Goal: Task Accomplishment & Management: Complete application form

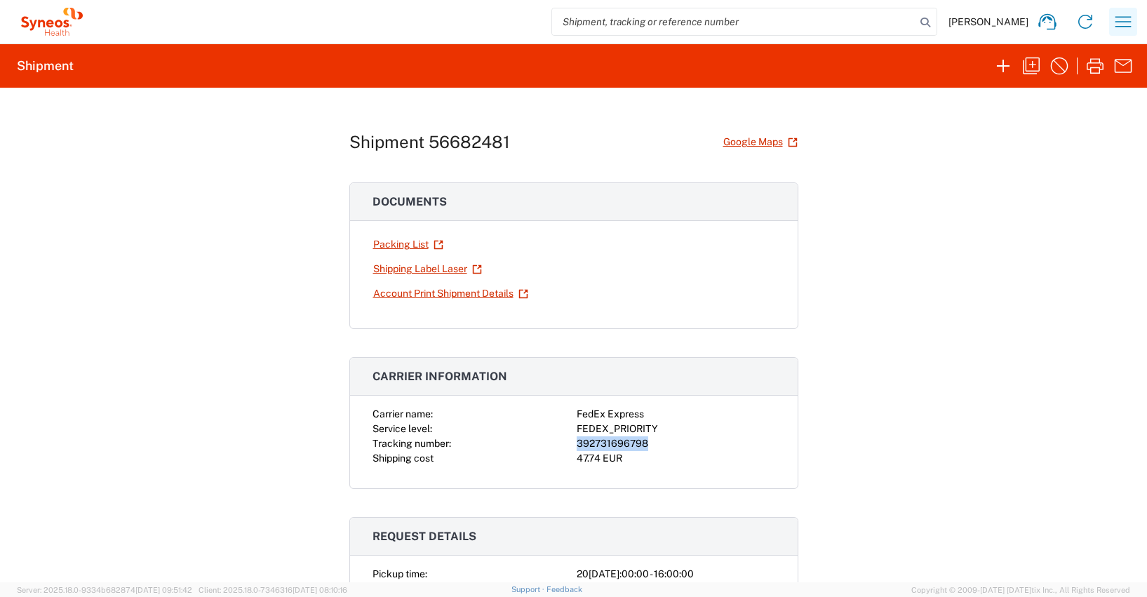
click at [1120, 21] on icon "button" at bounding box center [1123, 21] width 16 height 11
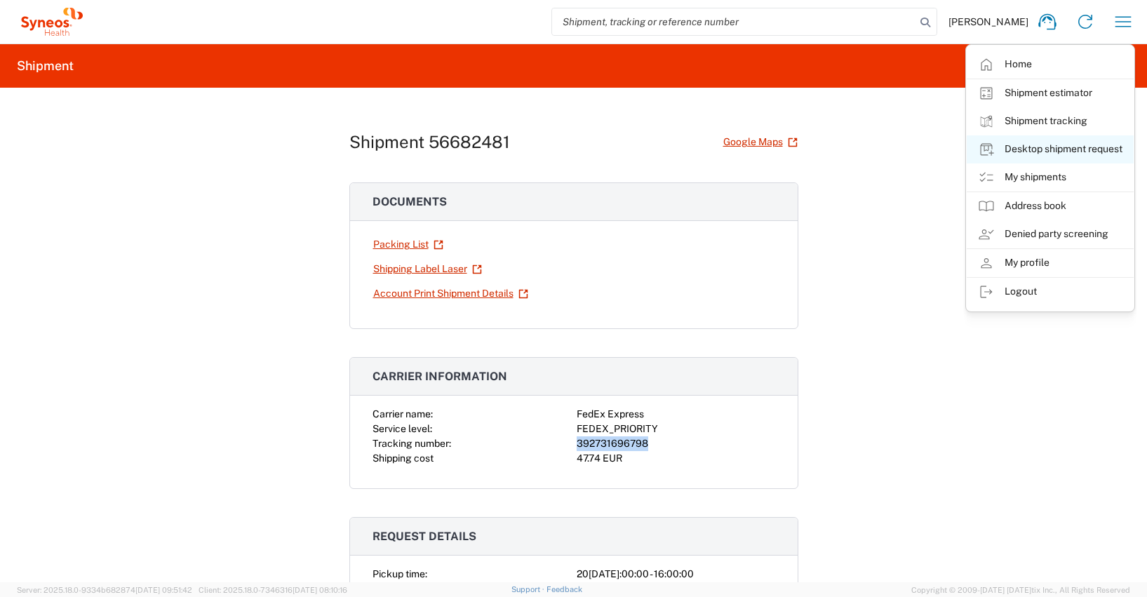
click at [1048, 149] on link "Desktop shipment request" at bounding box center [1050, 149] width 167 height 28
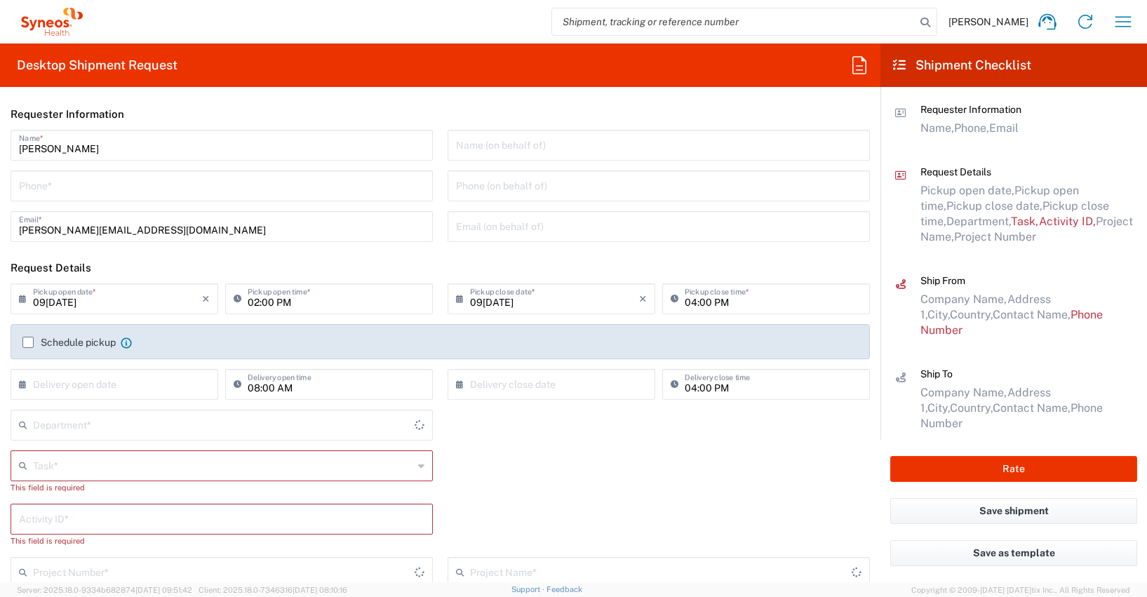
type input "4510"
type input "[GEOGRAPHIC_DATA]"
click at [45, 187] on input "tel" at bounding box center [222, 185] width 406 height 25
type input "[PHONE_NUMBER]"
type input "[PERSON_NAME][EMAIL_ADDRESS][DOMAIN_NAME]"
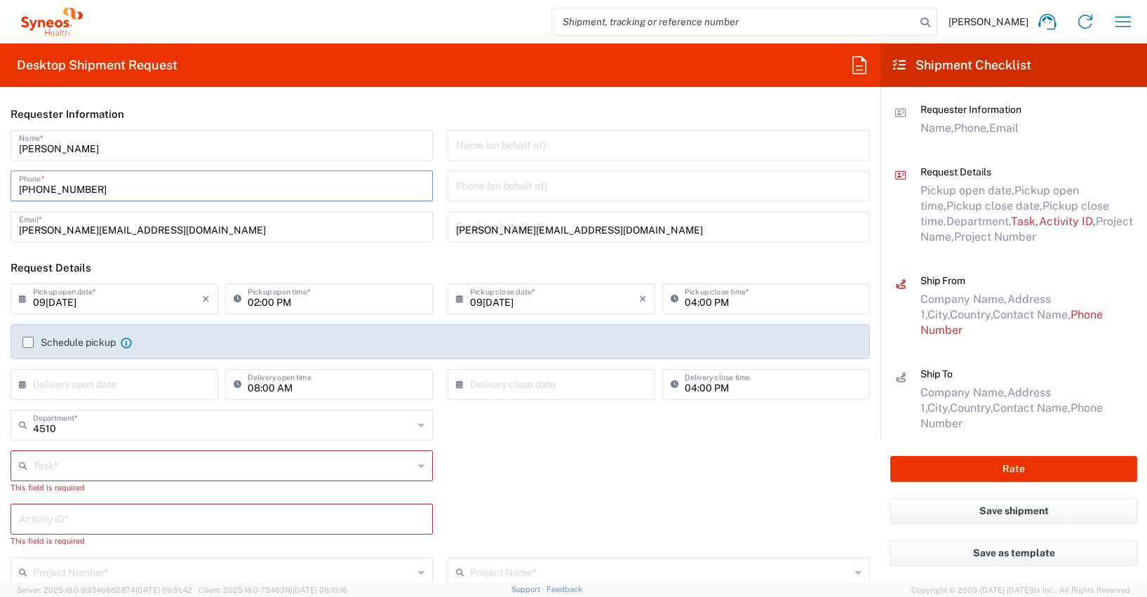
type input "Other"
type input "4510"
type input "4510 DEPARTMENTAL EXPENSE"
type input "[PHONE_NUMBER]"
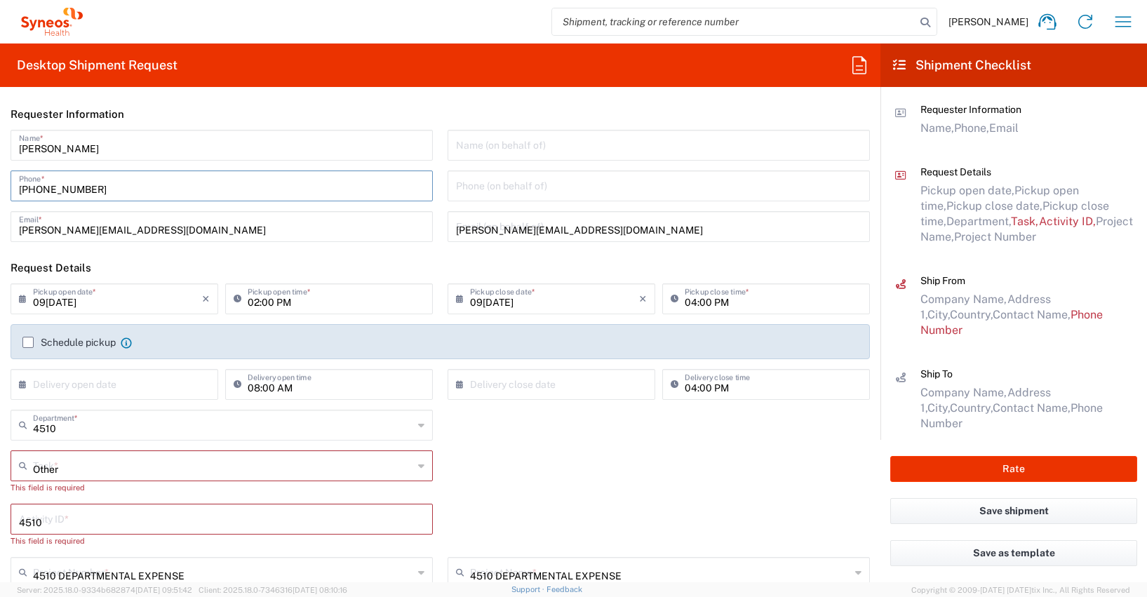
type input "[PERSON_NAME]"
type input "Ginster weg. 22"
type input "Kerpen"
type input "[GEOGRAPHIC_DATA]"
type input "50169"
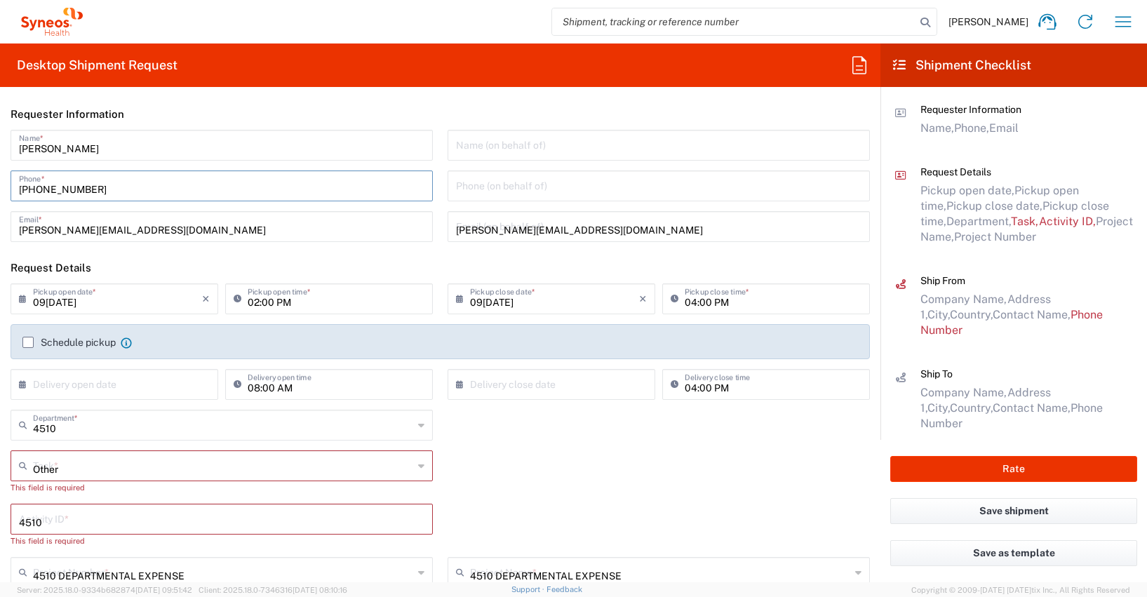
type input "[PERSON_NAME]"
type input "[PHONE_NUMBER]"
type input "[EMAIL_ADDRESS][DOMAIN_NAME]"
type input "[US_VEHICLE_IDENTIFICATION_NUMBER]"
type input "1"
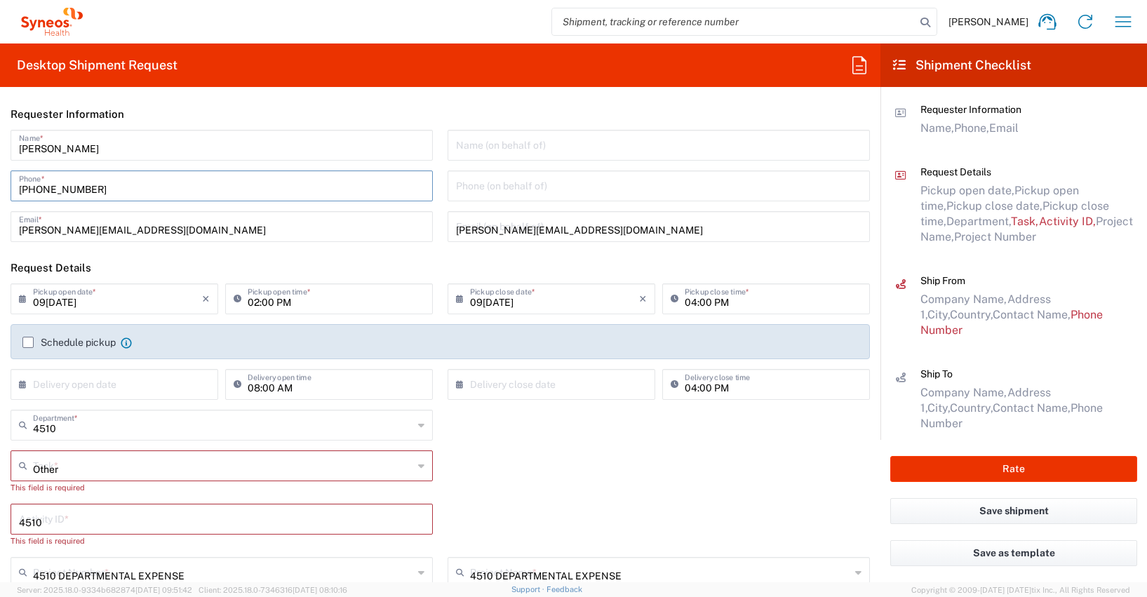
type input "33.02"
type input "29.21"
type input "6.35"
type input "2.5"
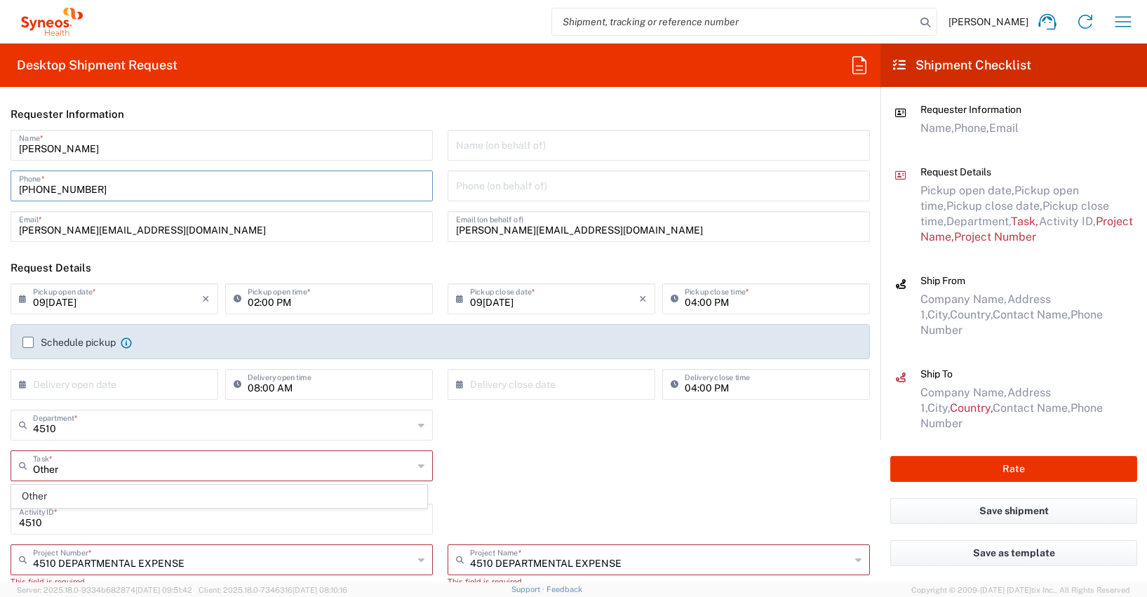
click at [26, 340] on label "Schedule pickup" at bounding box center [68, 342] width 93 height 11
click at [28, 342] on input "Schedule pickup" at bounding box center [28, 342] width 0 height 0
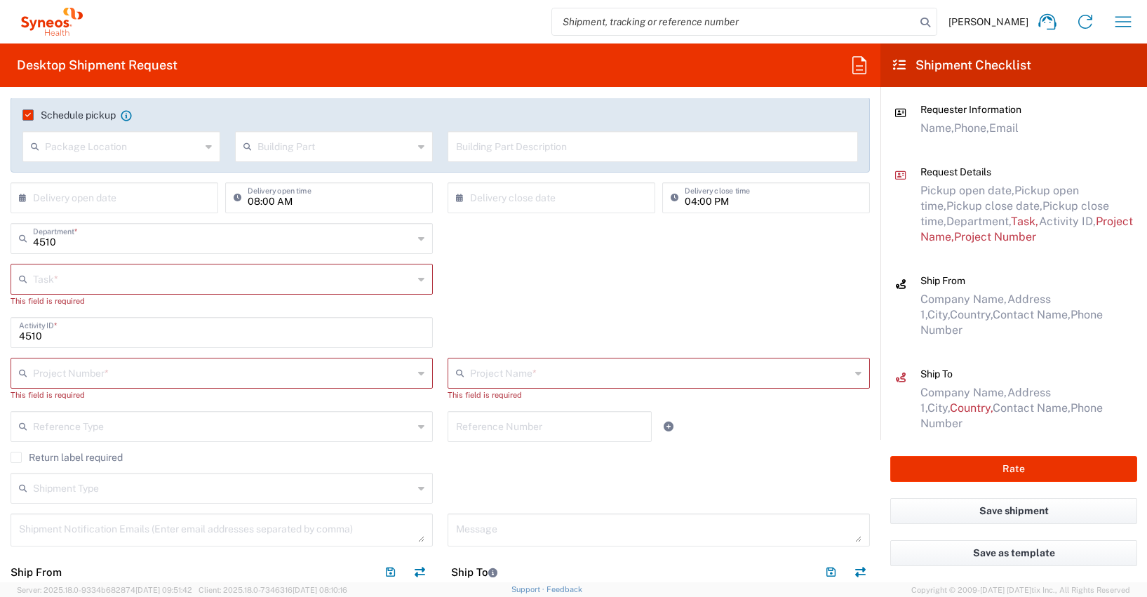
scroll to position [246, 0]
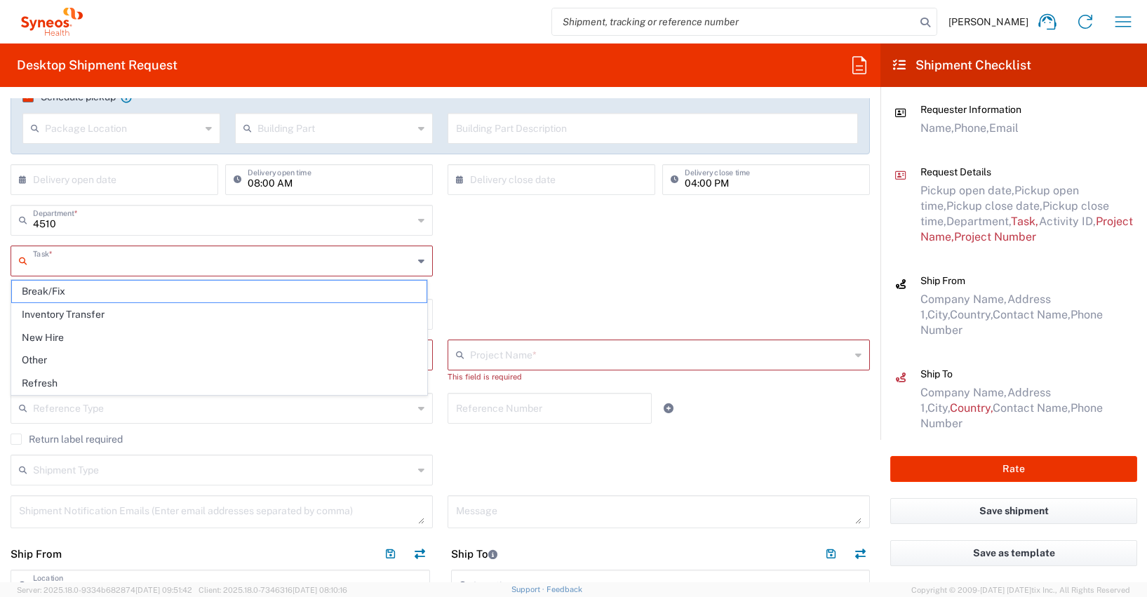
click at [34, 263] on input "text" at bounding box center [223, 260] width 380 height 25
click at [38, 356] on span "Other" at bounding box center [219, 360] width 415 height 22
type input "Other"
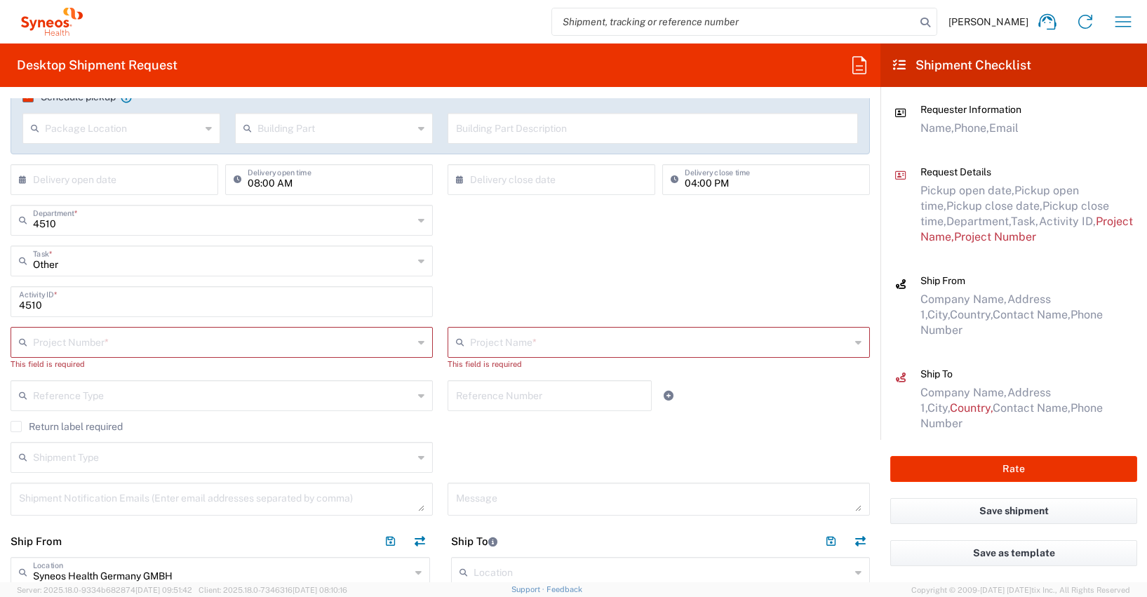
click at [45, 350] on input "text" at bounding box center [223, 341] width 380 height 25
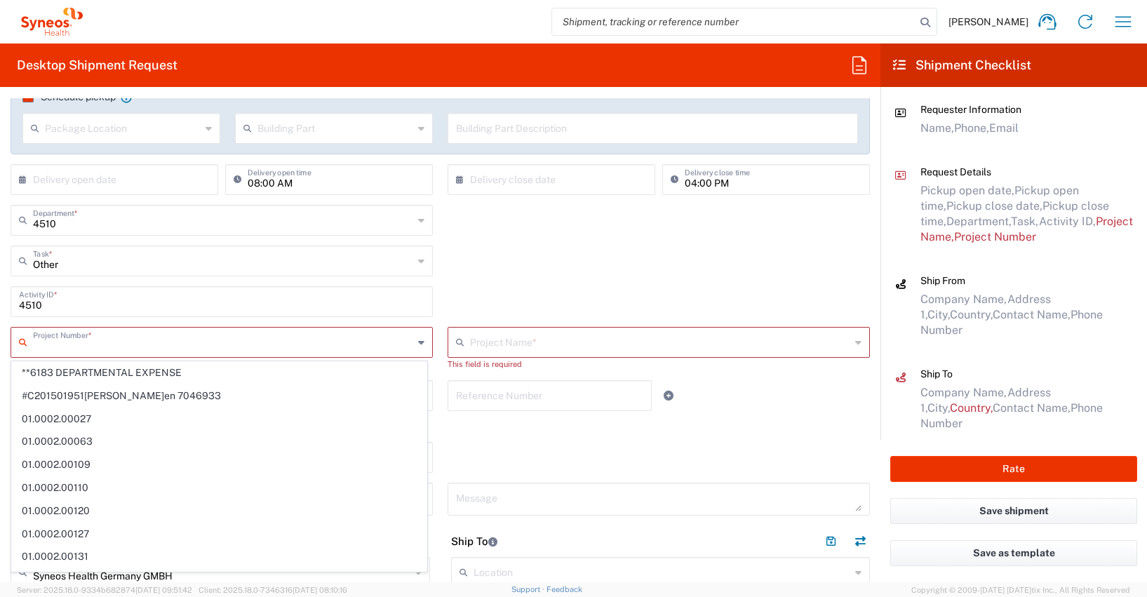
click at [49, 365] on span "**6183 DEPARTMENTAL EXPENSE" at bounding box center [219, 373] width 415 height 22
type input "**6183 DEPARTMENTAL EXPENSE"
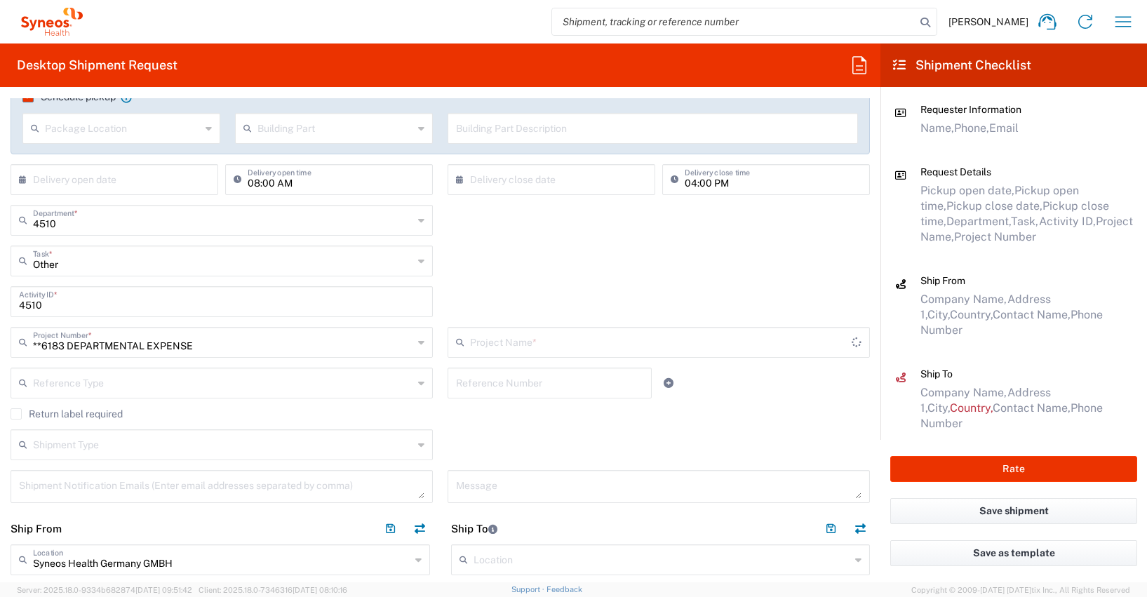
type input "6183"
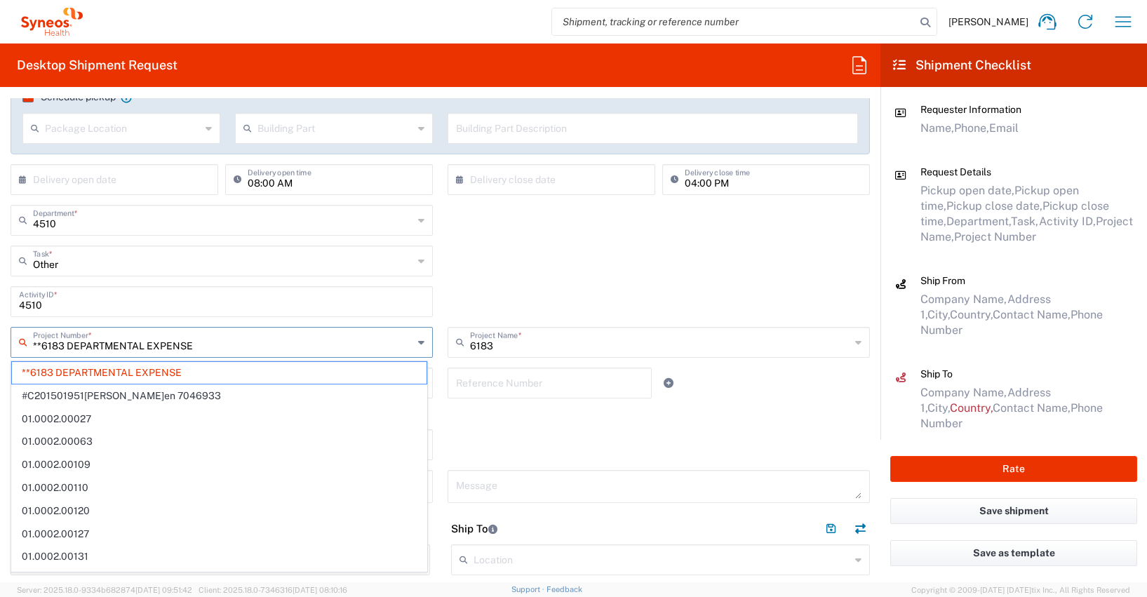
drag, startPoint x: 201, startPoint y: 339, endPoint x: 6, endPoint y: 342, distance: 195.1
click at [6, 342] on div "**6183 DEPARTMENTAL EXPENSE Project Number * **6183 DEPARTMENTAL EXPENSE #C2015…" at bounding box center [222, 347] width 437 height 41
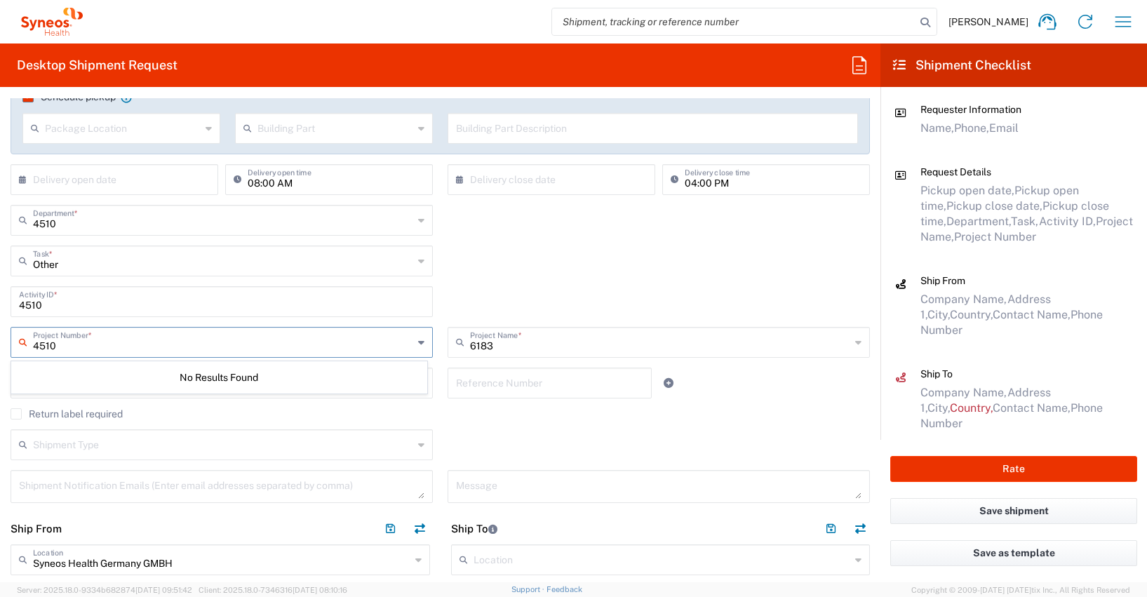
click at [68, 351] on input "4510" at bounding box center [223, 341] width 380 height 25
click at [51, 348] on input "4510 depa" at bounding box center [223, 341] width 380 height 25
click at [56, 346] on input "4510 depa" at bounding box center [223, 341] width 380 height 25
click at [88, 351] on input "4510 depa" at bounding box center [223, 341] width 380 height 25
type input "4"
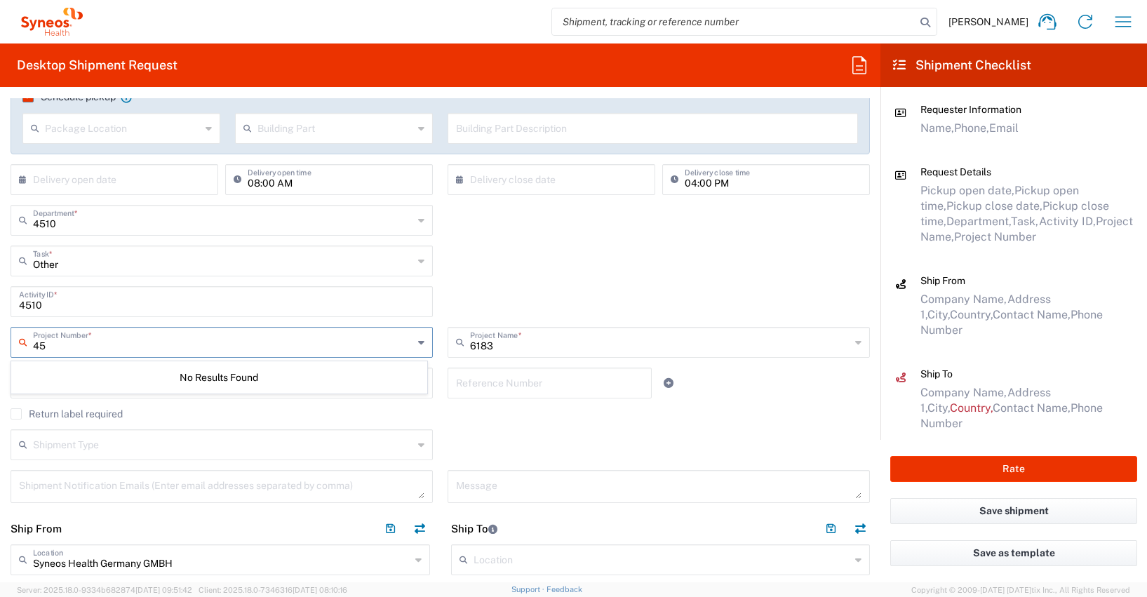
type input "4"
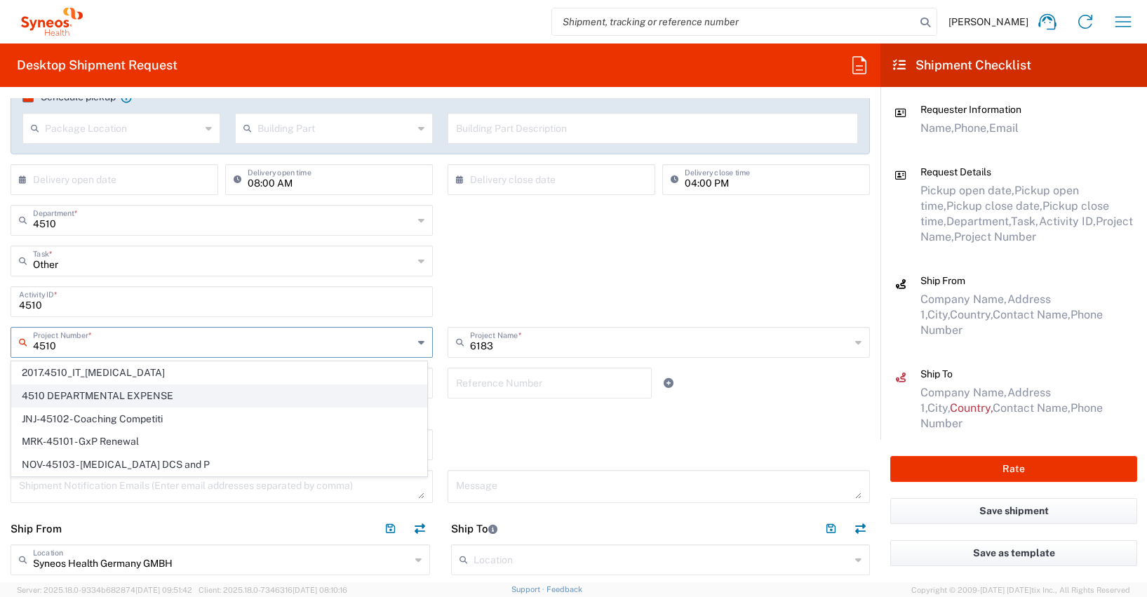
click at [128, 393] on span "4510 DEPARTMENTAL EXPENSE" at bounding box center [219, 396] width 415 height 22
type input "4510 DEPARTMENTAL EXPENSE"
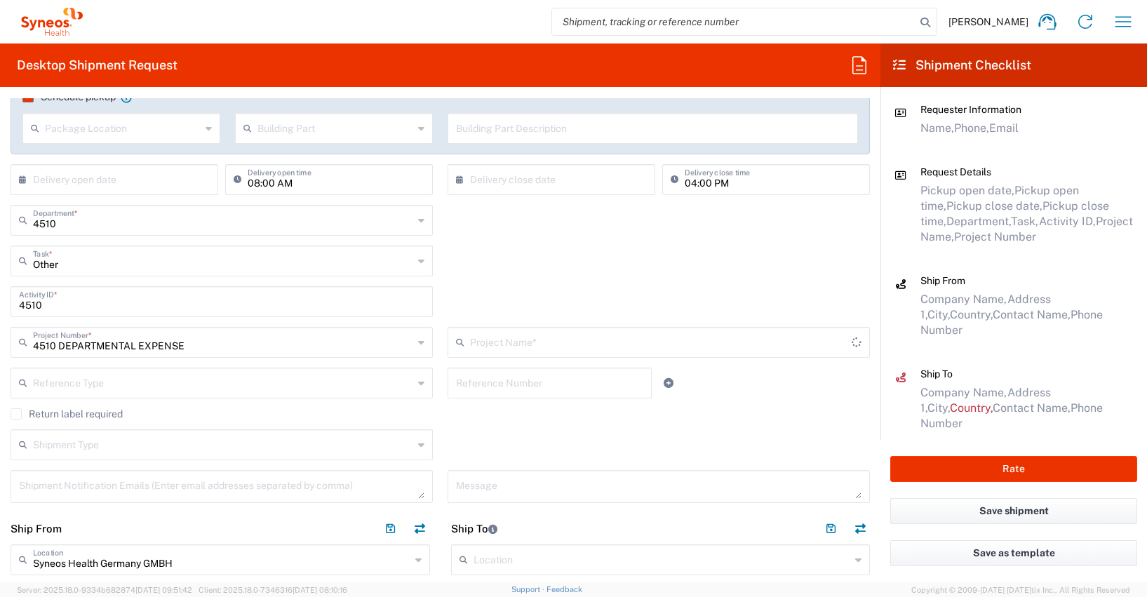
type input "4510 DEPARTMENTAL EXPENSE"
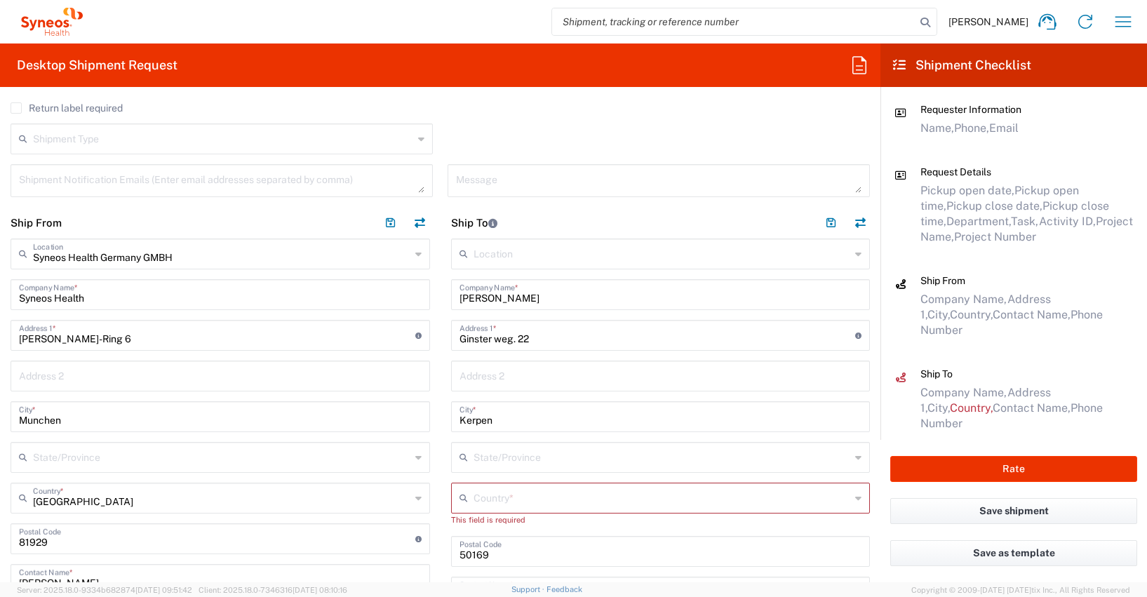
scroll to position [572, 0]
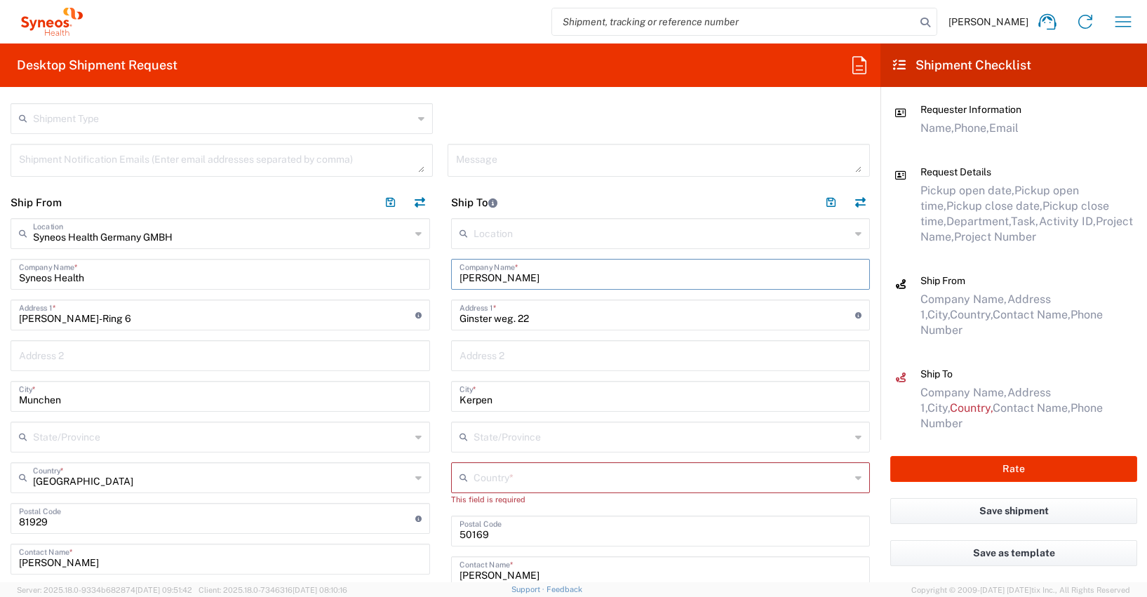
drag, startPoint x: 543, startPoint y: 276, endPoint x: 427, endPoint y: 277, distance: 115.8
click at [427, 277] on div "Ship From Syneos Health [GEOGRAPHIC_DATA] GMBH Location Syneos Health [GEOGRAPH…" at bounding box center [440, 514] width 880 height 655
paste input "[PERSON_NAME]"
type input "[PERSON_NAME]"
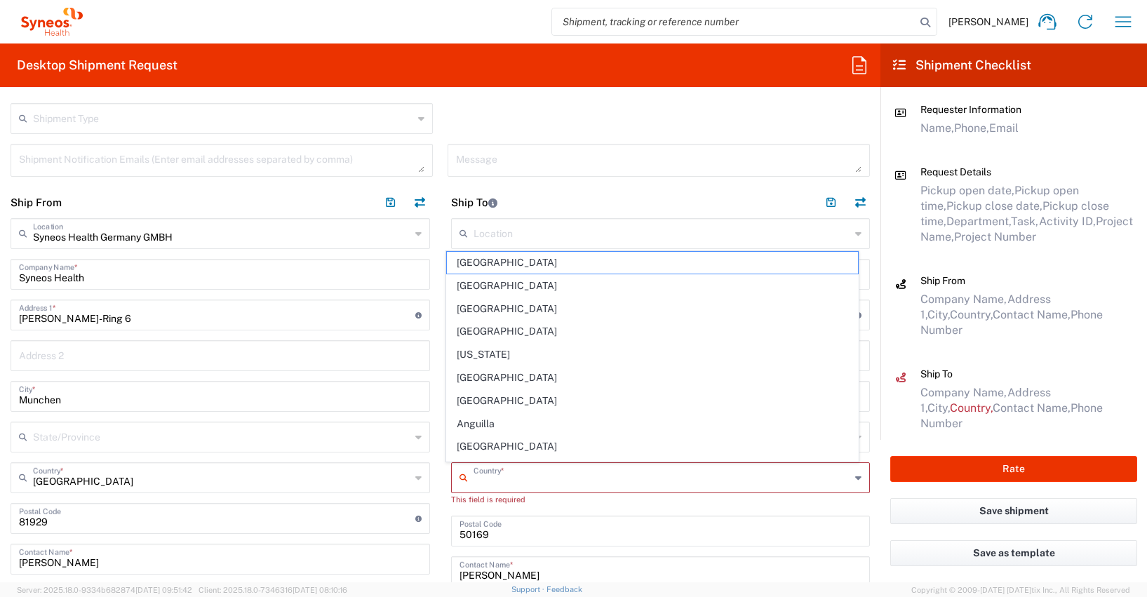
click at [476, 481] on input "text" at bounding box center [662, 476] width 377 height 25
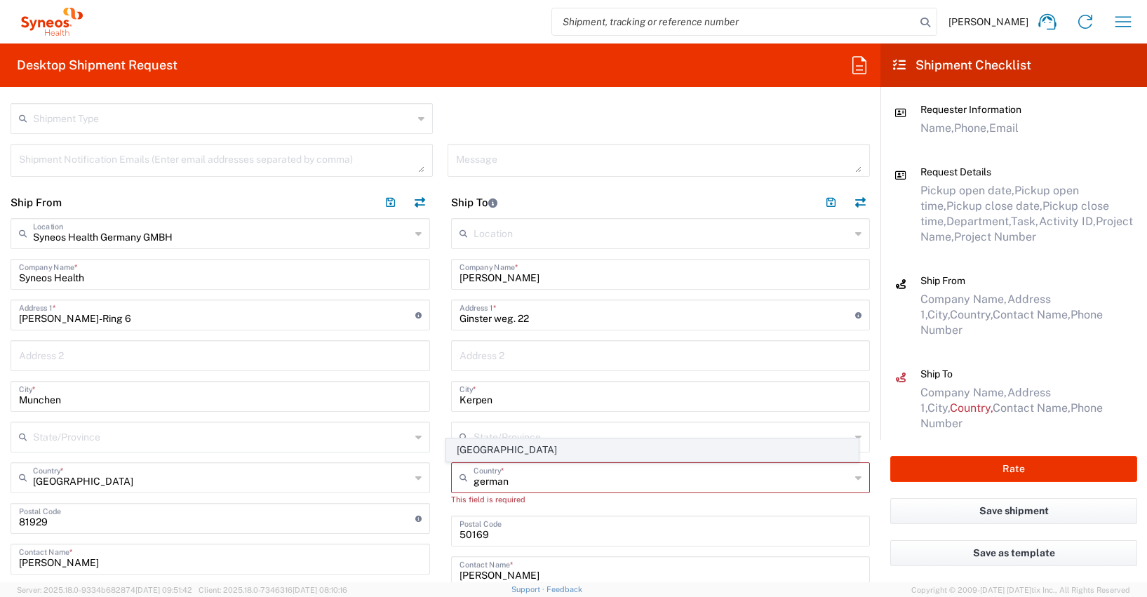
click at [469, 452] on span "[GEOGRAPHIC_DATA]" at bounding box center [652, 450] width 411 height 22
type input "[GEOGRAPHIC_DATA]"
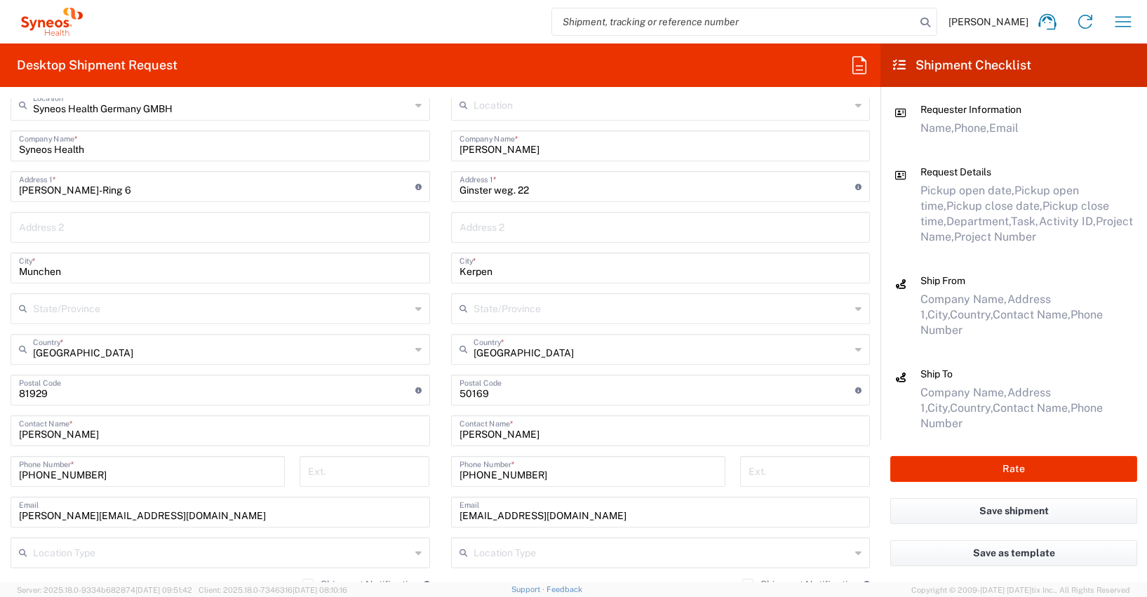
scroll to position [701, 0]
drag, startPoint x: 534, startPoint y: 433, endPoint x: 432, endPoint y: 432, distance: 101.7
click at [432, 432] on div "Ship From Syneos Health [GEOGRAPHIC_DATA] GMBH Location Syneos Health [GEOGRAPH…" at bounding box center [440, 385] width 880 height 655
paste input "[PERSON_NAME]"
type input "[PERSON_NAME]"
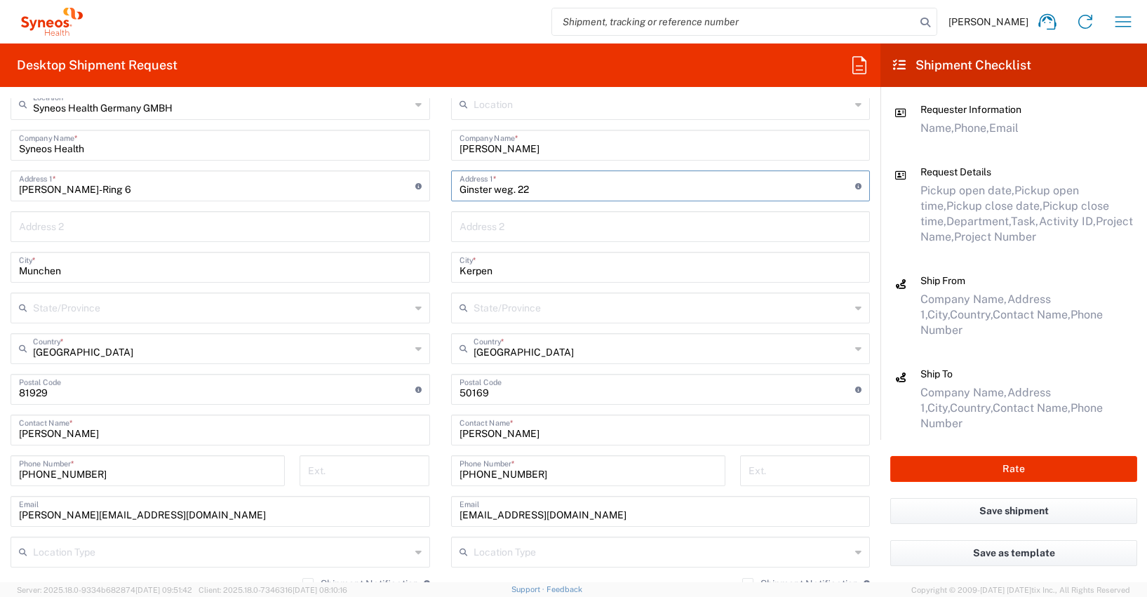
drag, startPoint x: 536, startPoint y: 187, endPoint x: 448, endPoint y: 188, distance: 87.7
click at [451, 188] on div "[STREET_ADDRESS] Address 1 * For cross streets use street names with '&' or 'an…" at bounding box center [661, 185] width 420 height 31
paste input "[STREET_ADDRESS],"
click at [504, 187] on input "[STREET_ADDRESS]," at bounding box center [658, 185] width 396 height 25
click at [532, 190] on input "[STREET_ADDRESS]," at bounding box center [658, 185] width 396 height 25
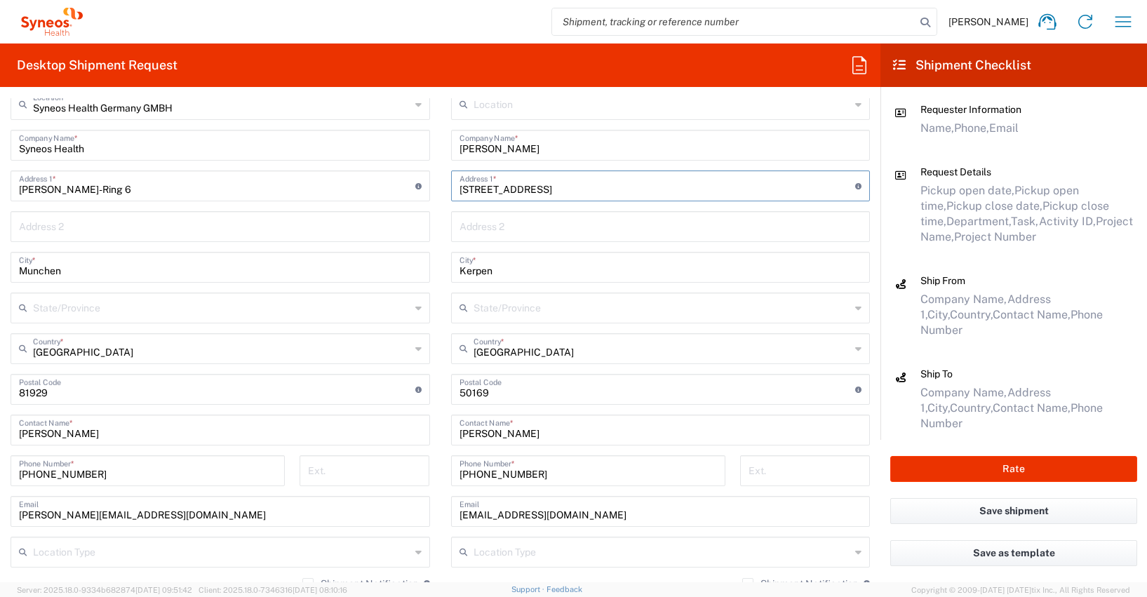
type input "[STREET_ADDRESS]"
click at [464, 271] on input "Kerpen" at bounding box center [661, 266] width 403 height 25
paste input "Wiesbad"
type input "[GEOGRAPHIC_DATA]"
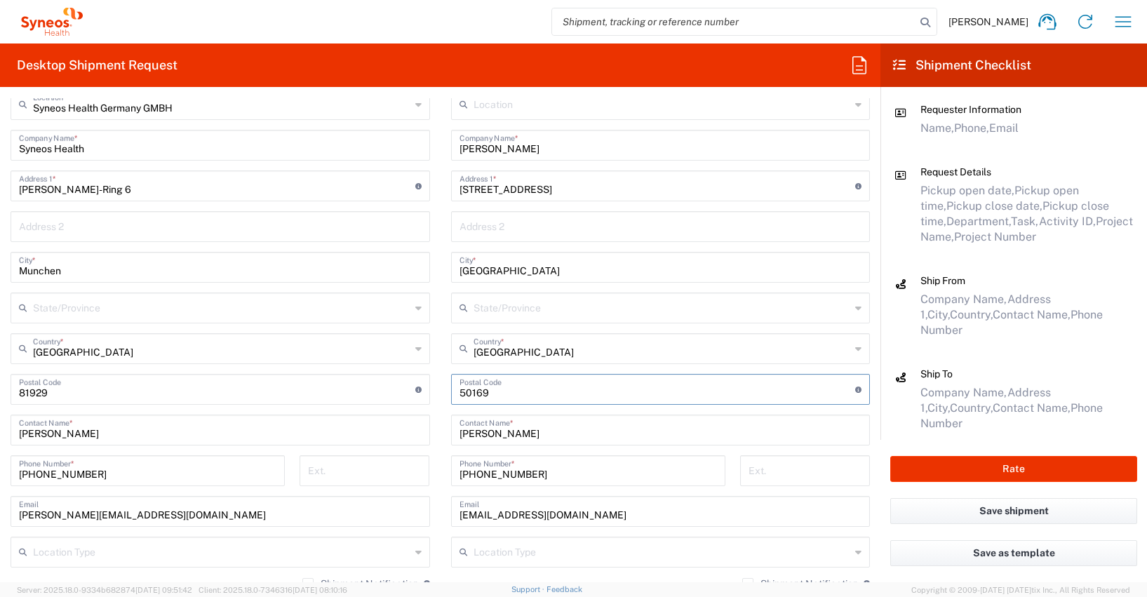
click at [460, 391] on input "undefined" at bounding box center [658, 388] width 396 height 25
type input "65185"
drag, startPoint x: 554, startPoint y: 474, endPoint x: 455, endPoint y: 470, distance: 99.7
click at [460, 470] on input "[PHONE_NUMBER]" at bounding box center [588, 469] width 257 height 25
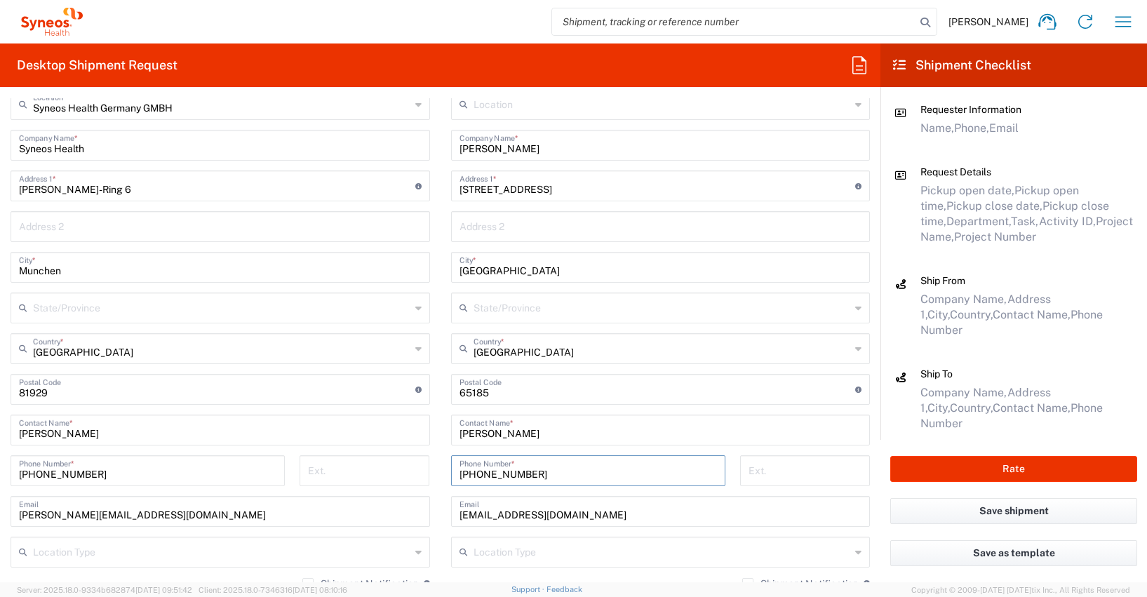
paste input "1622117238"
type input "[PHONE_NUMBER]"
drag, startPoint x: 620, startPoint y: 514, endPoint x: 431, endPoint y: 511, distance: 189.4
click at [431, 511] on div "Ship From Syneos Health [GEOGRAPHIC_DATA] GMBH Location Syneos Health [GEOGRAPH…" at bounding box center [440, 385] width 880 height 655
paste input "[PERSON_NAME]t[PERSON_NAME]ar"
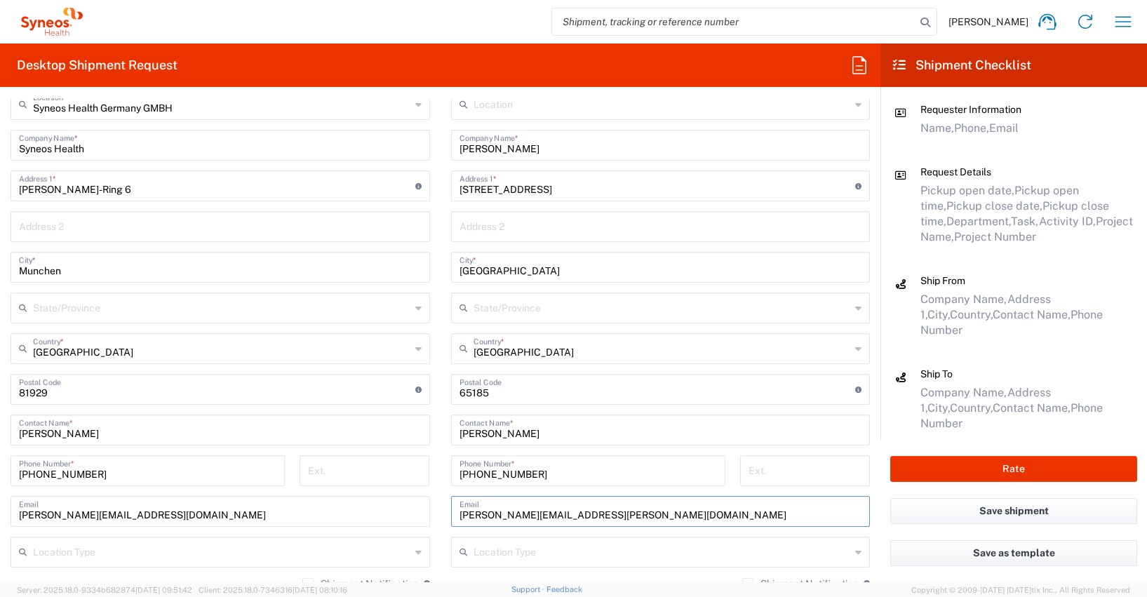
type input "[PERSON_NAME][EMAIL_ADDRESS][PERSON_NAME][DOMAIN_NAME]"
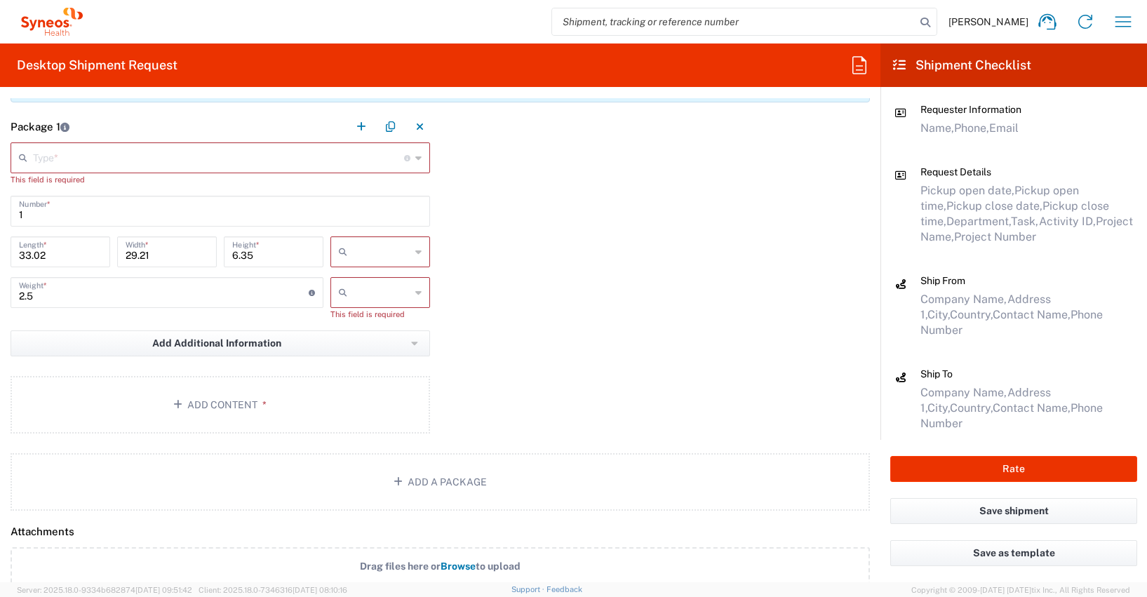
scroll to position [1228, 0]
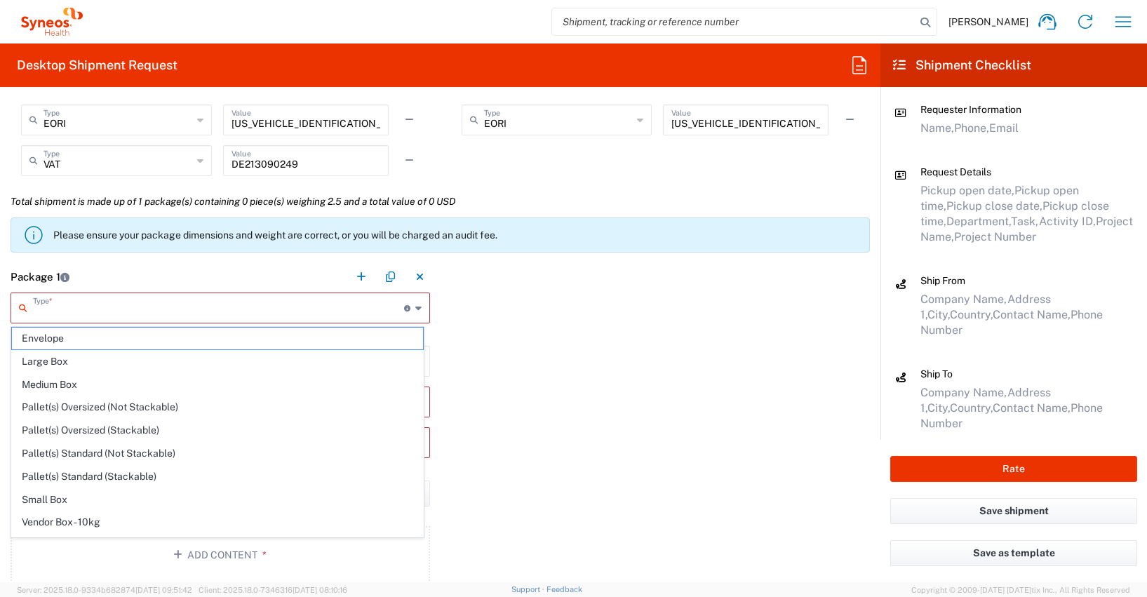
click at [58, 307] on input "text" at bounding box center [218, 307] width 371 height 25
click at [54, 385] on span "Medium Box" at bounding box center [217, 385] width 411 height 22
type input "Medium Box"
type input "13"
type input "11.5"
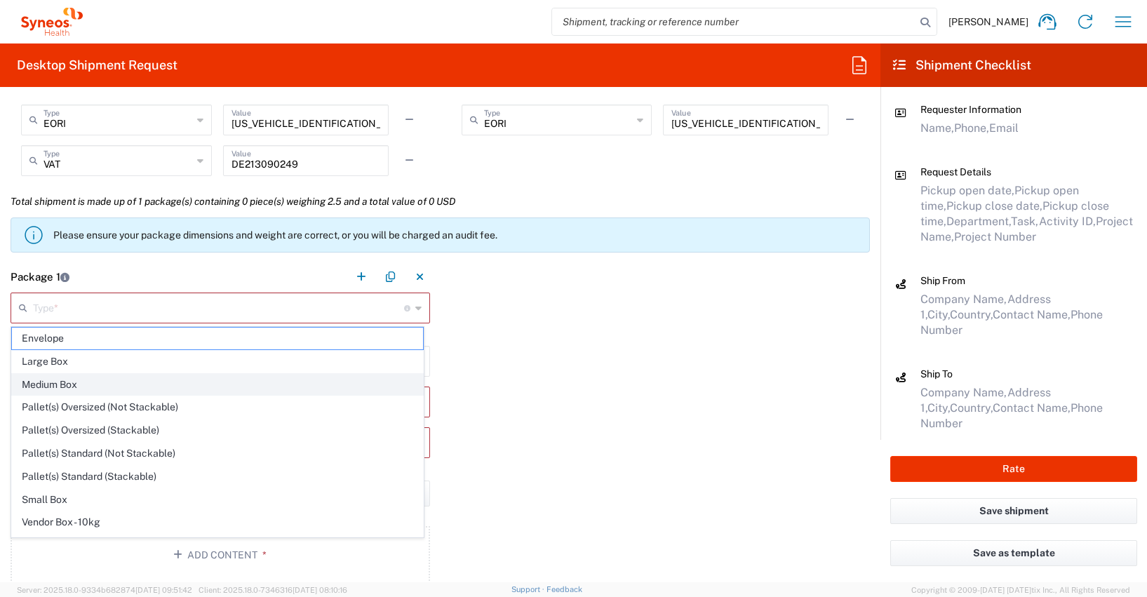
type input "2.5"
type input "in"
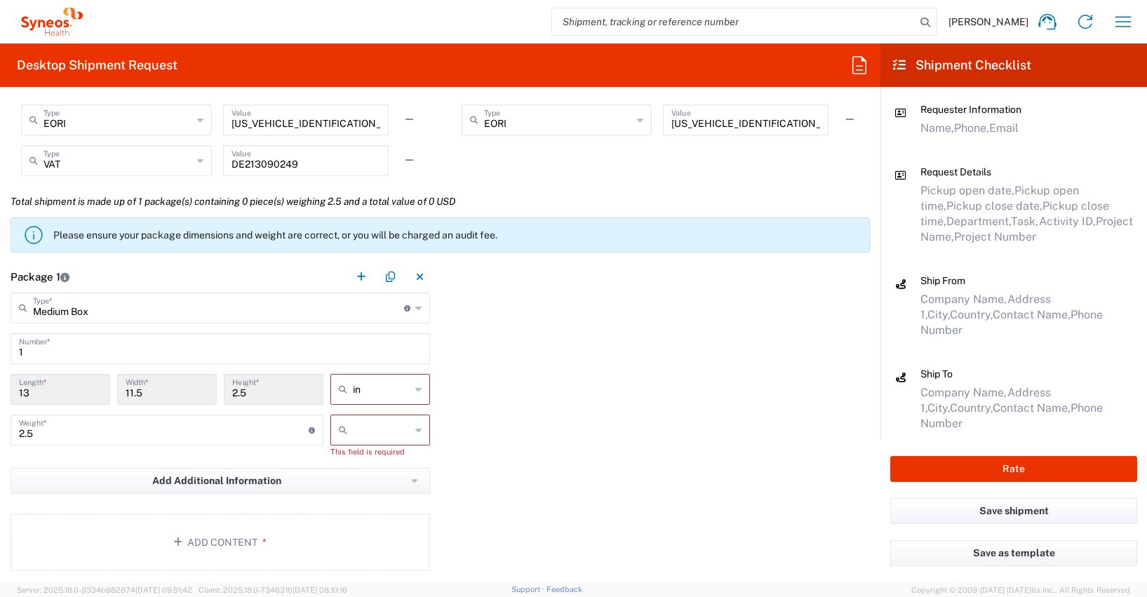
click at [415, 387] on icon at bounding box center [418, 389] width 6 height 22
click at [347, 441] on span "cm" at bounding box center [375, 443] width 95 height 22
type input "33.02"
type input "29.21"
type input "6.35"
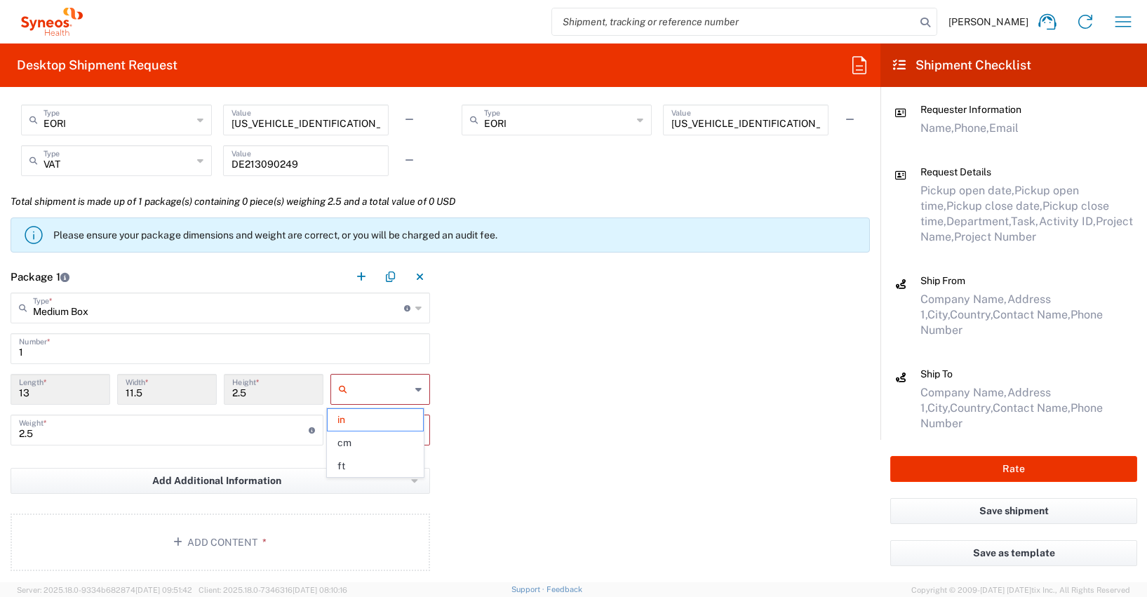
type input "cm"
click at [415, 431] on icon at bounding box center [418, 430] width 6 height 22
click at [341, 462] on span "kgs" at bounding box center [375, 461] width 95 height 22
type input "kgs"
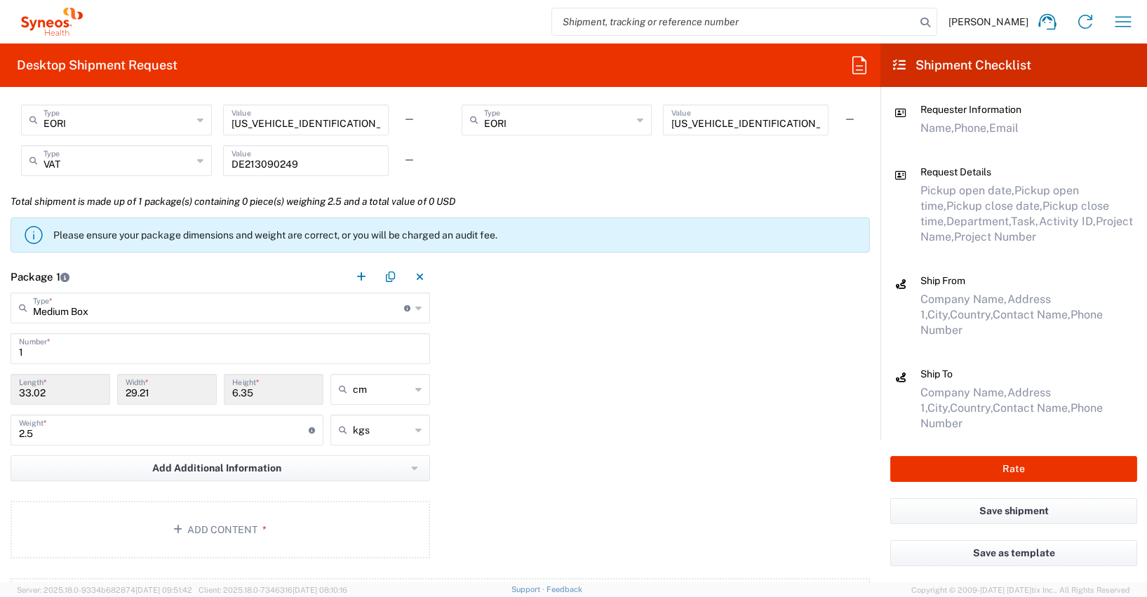
click at [685, 405] on div "Package 1 Medium Box Type * Material used to package goods Envelope Large Box M…" at bounding box center [440, 412] width 880 height 302
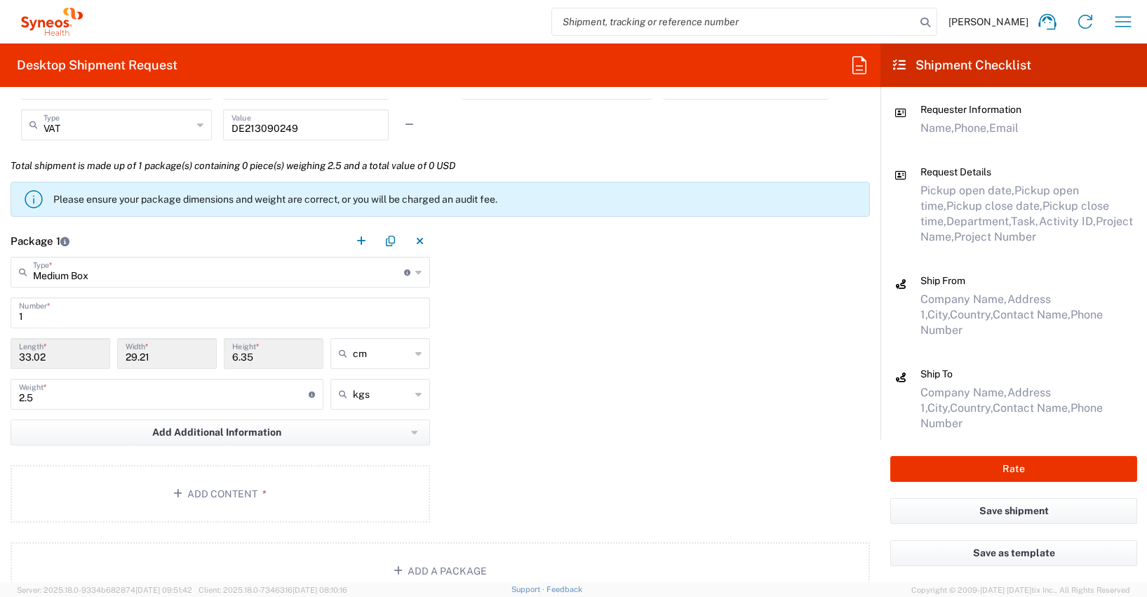
scroll to position [1304, 0]
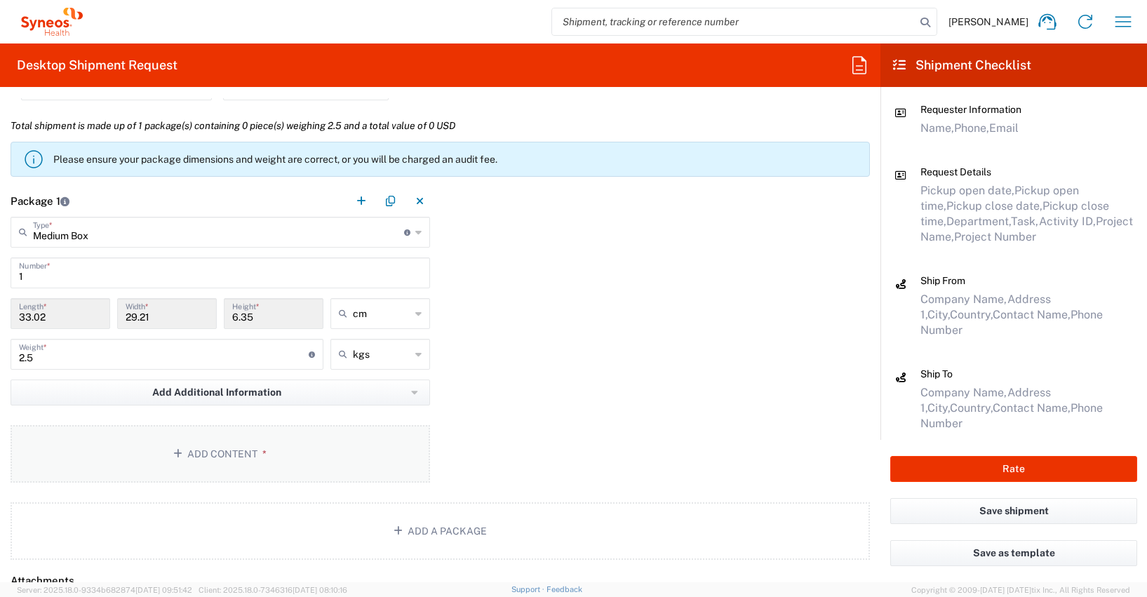
click at [207, 454] on button "Add Content *" at bounding box center [221, 454] width 420 height 58
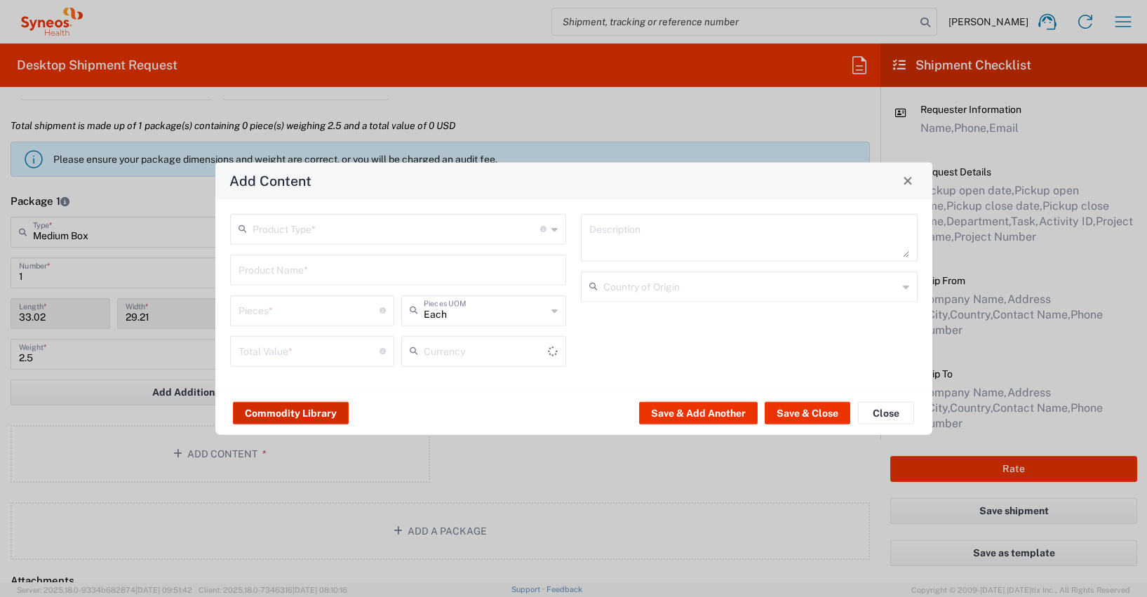
type input "US Dollar"
click at [270, 410] on button "Commodity Library" at bounding box center [291, 413] width 116 height 22
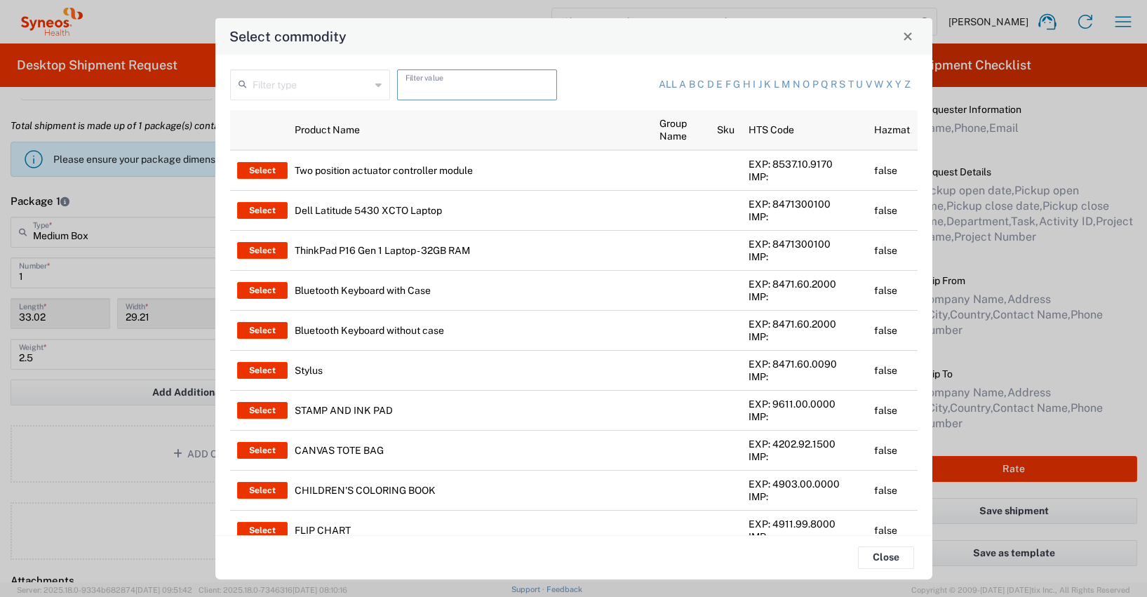
click at [415, 83] on input "text" at bounding box center [477, 84] width 143 height 25
type input "thinkpad"
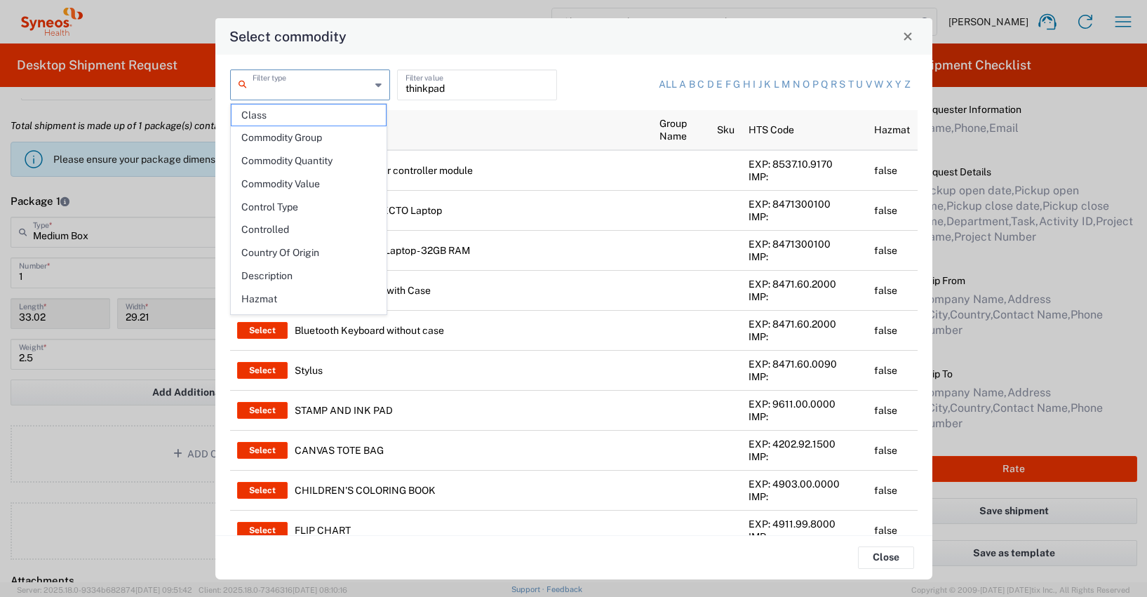
click at [275, 91] on input "text" at bounding box center [312, 84] width 118 height 25
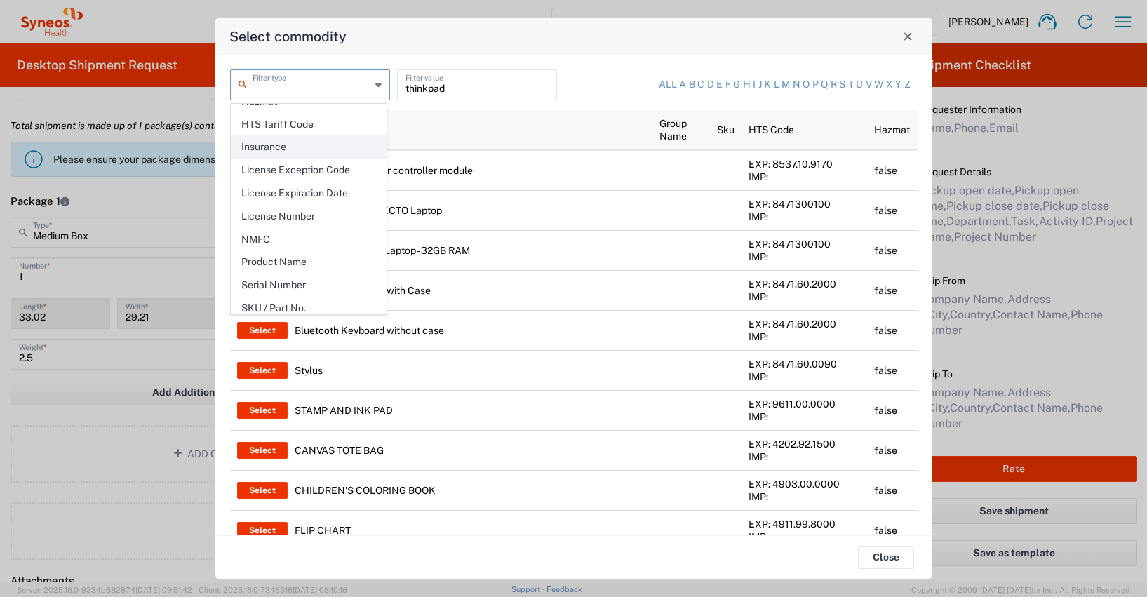
scroll to position [203, 0]
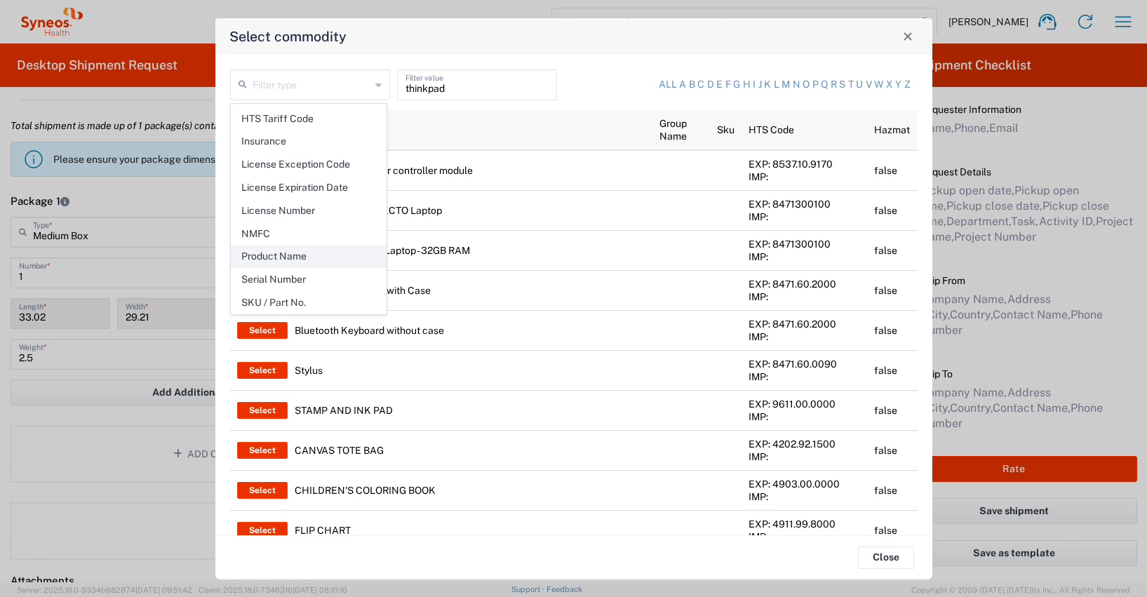
click at [290, 253] on span "Product Name" at bounding box center [309, 257] width 154 height 22
type input "Product Name"
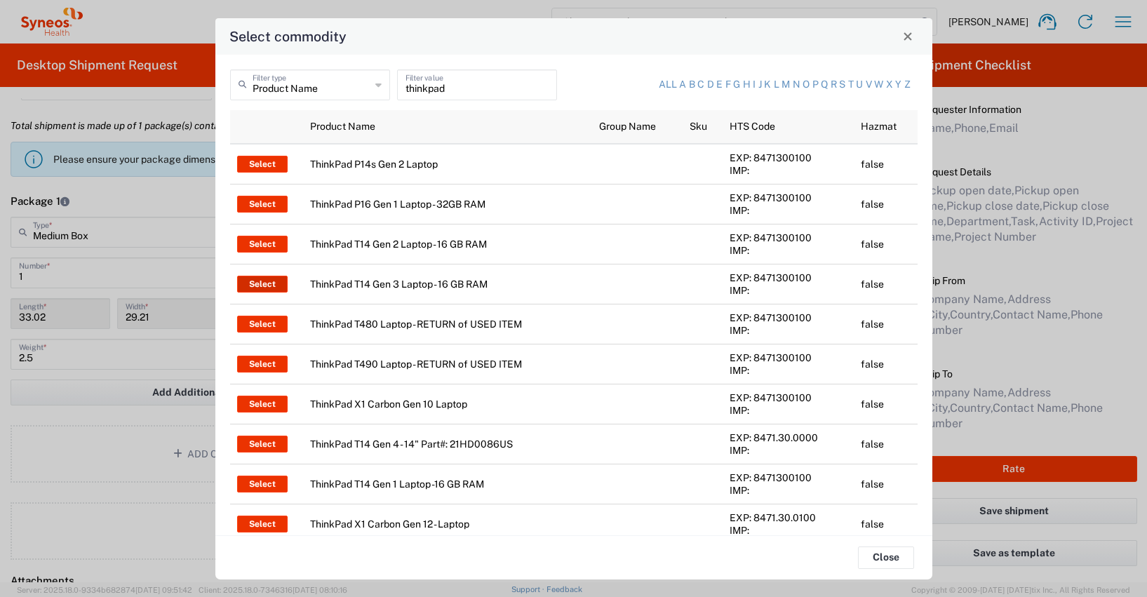
click at [257, 284] on button "Select" at bounding box center [262, 284] width 51 height 17
type input "ThinkPad T14 Gen 3 Laptop - 16 GB RAM"
type input "1"
type textarea "Intel Core i7-1265U vProÂ® Processor - 14" - 16 GB RAM - 512 GB SSD"
type input "[GEOGRAPHIC_DATA]"
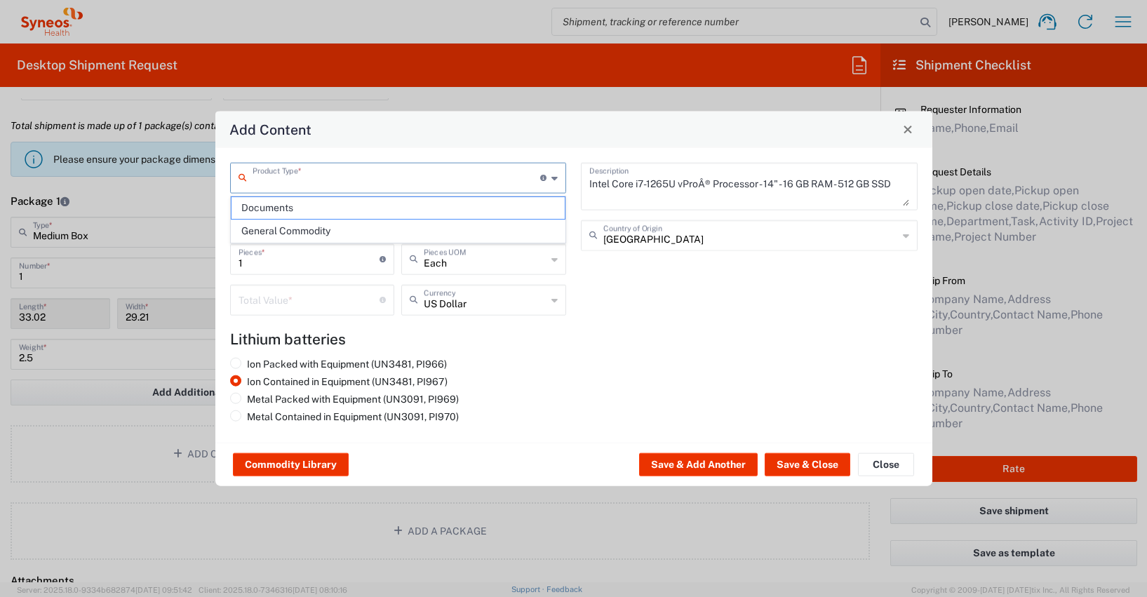
click at [295, 183] on input "text" at bounding box center [397, 176] width 288 height 25
click at [295, 232] on span "General Commodity" at bounding box center [399, 231] width 334 height 22
type input "General Commodity"
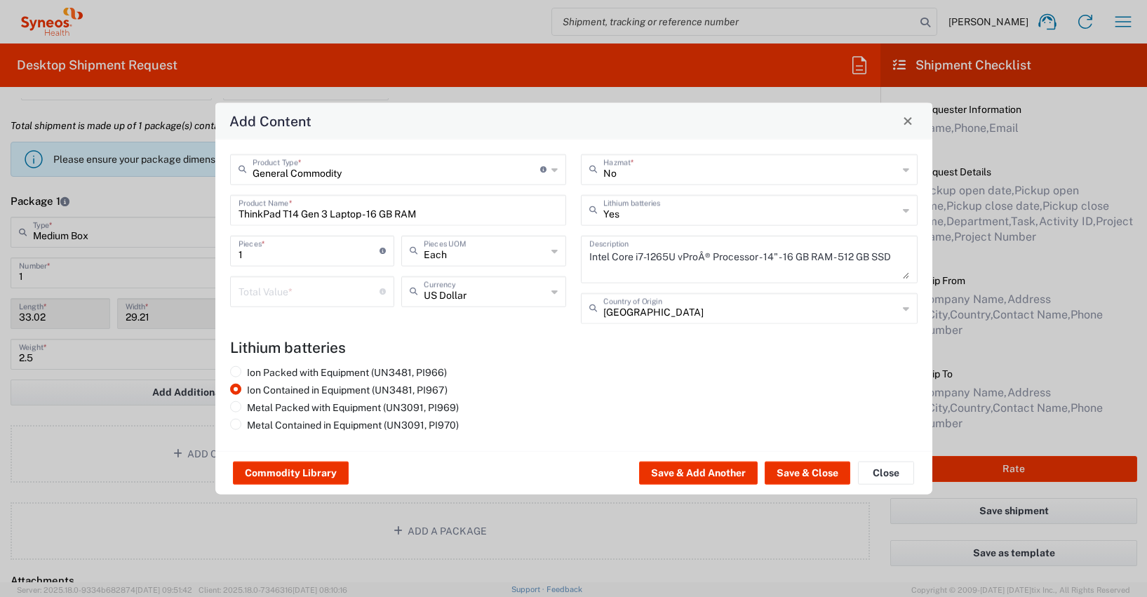
click at [254, 297] on input "number" at bounding box center [310, 290] width 142 height 25
type input "800"
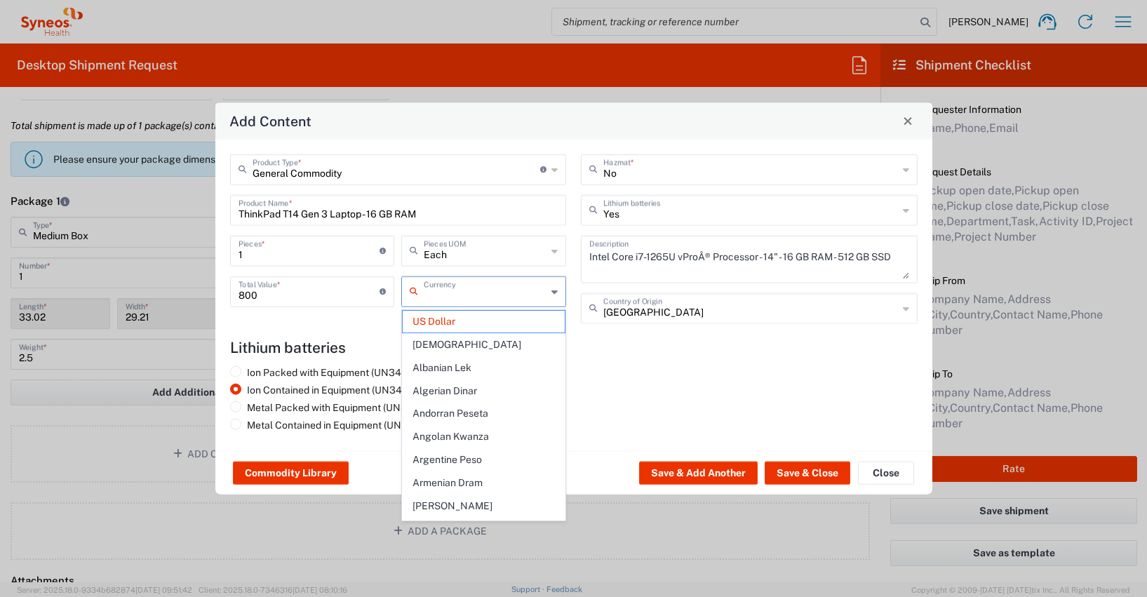
click at [464, 285] on input "text" at bounding box center [485, 290] width 123 height 25
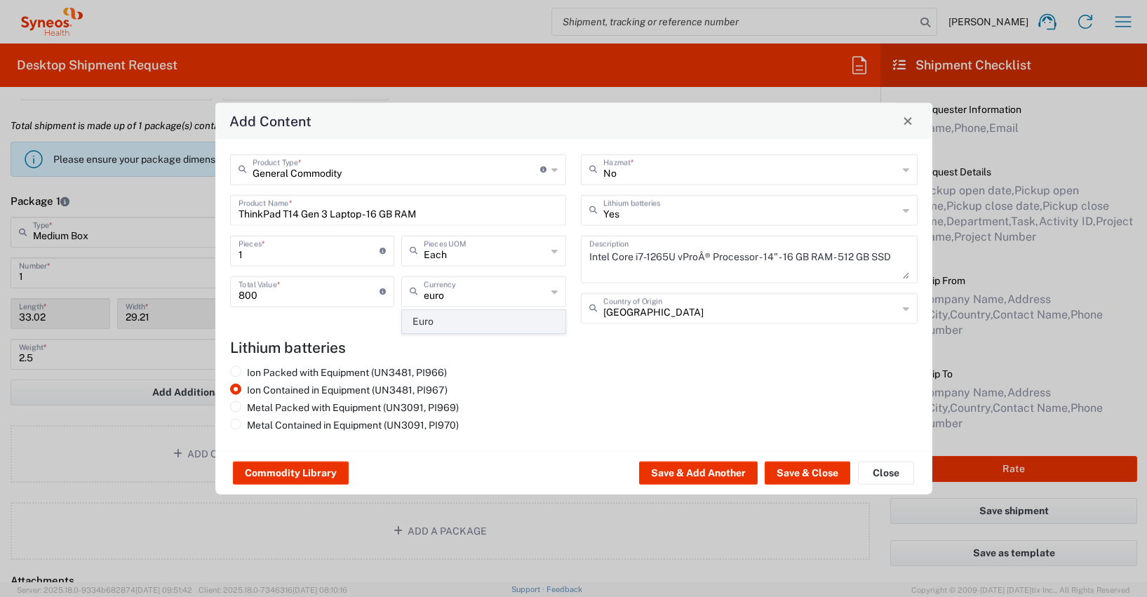
click at [434, 321] on span "Euro" at bounding box center [484, 322] width 162 height 22
type input "Euro"
click at [819, 472] on button "Save & Close" at bounding box center [808, 473] width 86 height 22
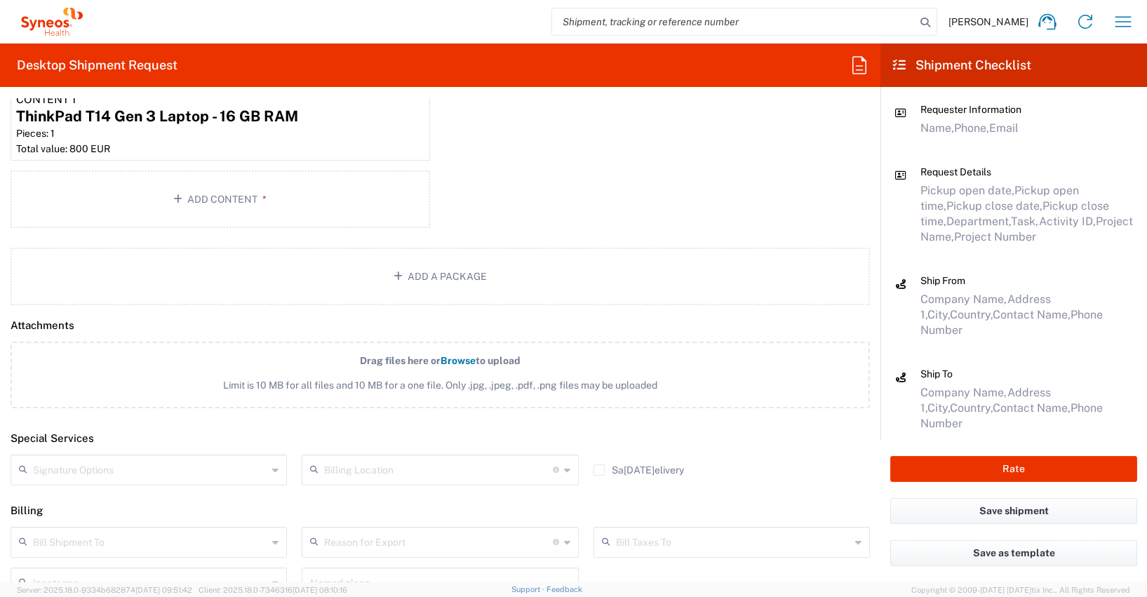
scroll to position [1656, 0]
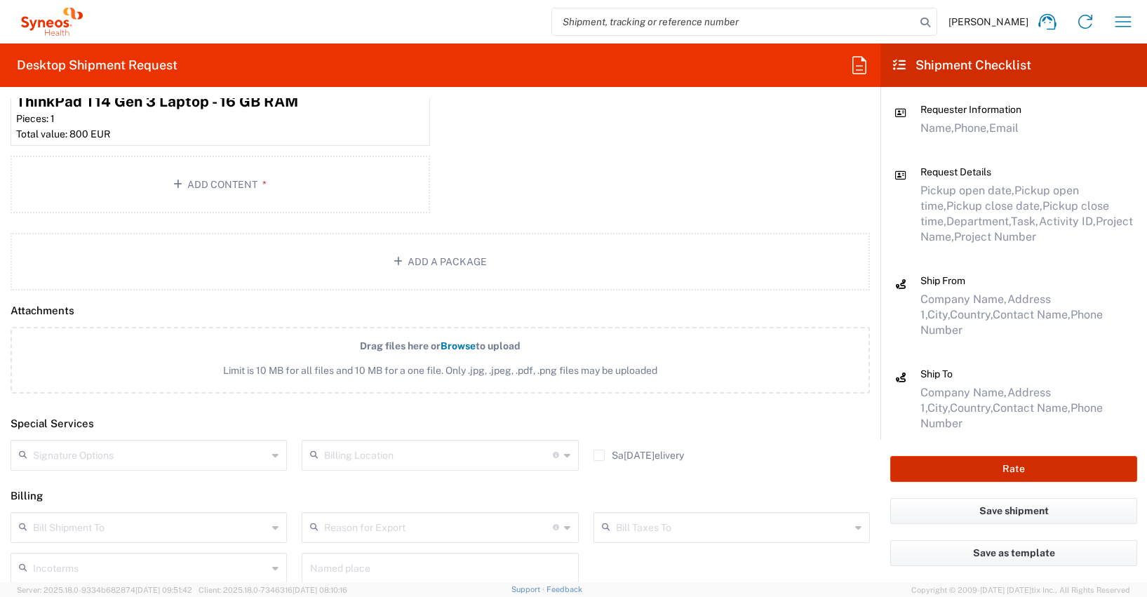
click at [1010, 464] on button "Rate" at bounding box center [1013, 469] width 247 height 26
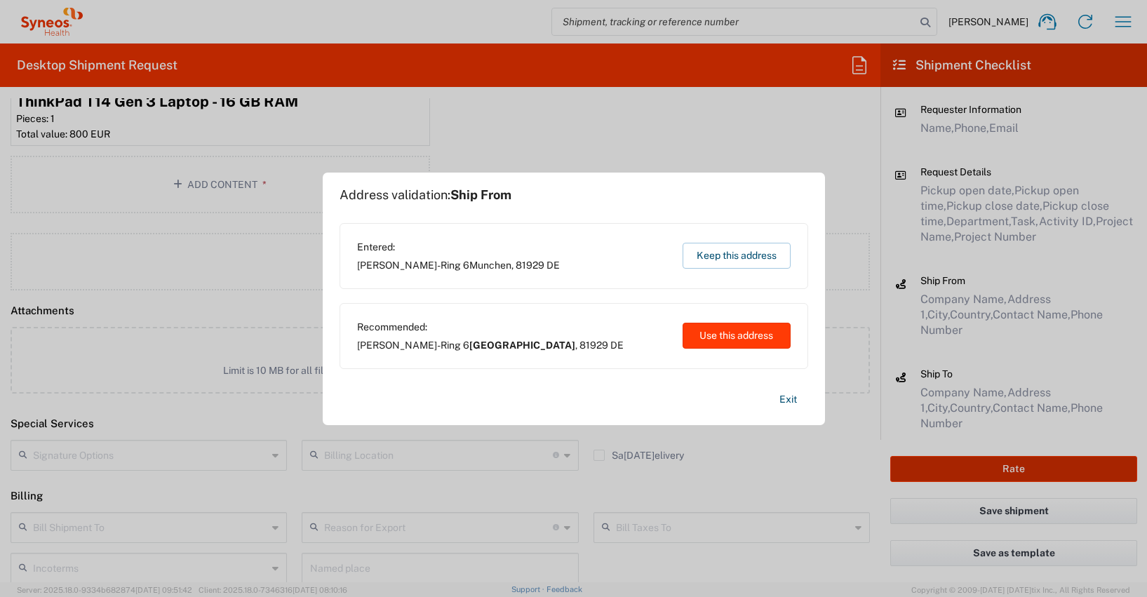
type input "4510 DEPARTMENTAL EXPENSE"
click at [737, 335] on button "Use this address" at bounding box center [737, 336] width 108 height 26
type input "[GEOGRAPHIC_DATA]"
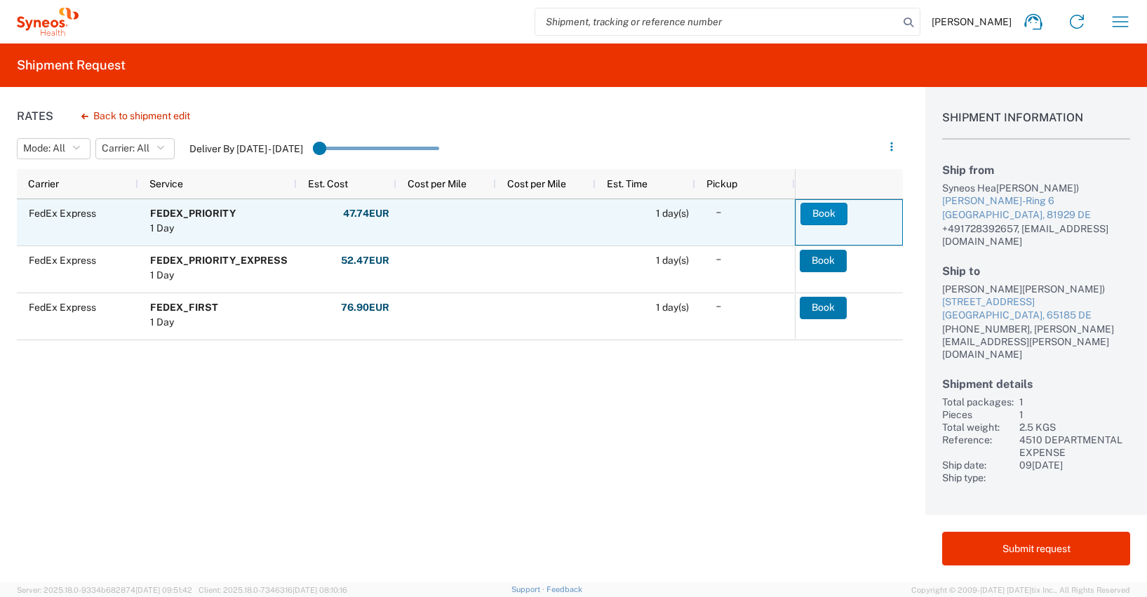
click at [823, 213] on button "Book" at bounding box center [823, 214] width 47 height 22
